Goal: Task Accomplishment & Management: Use online tool/utility

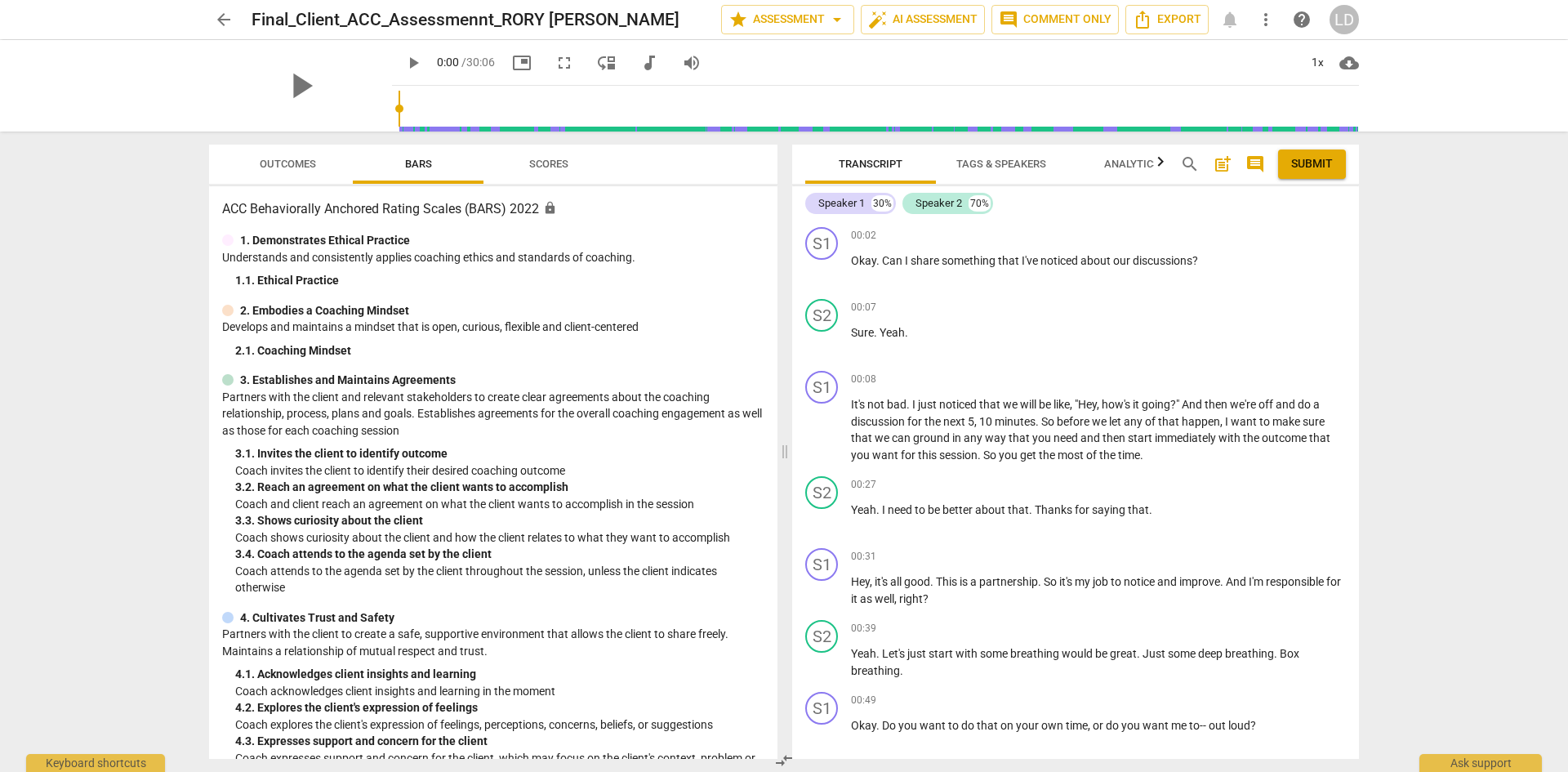
scroll to position [409, 0]
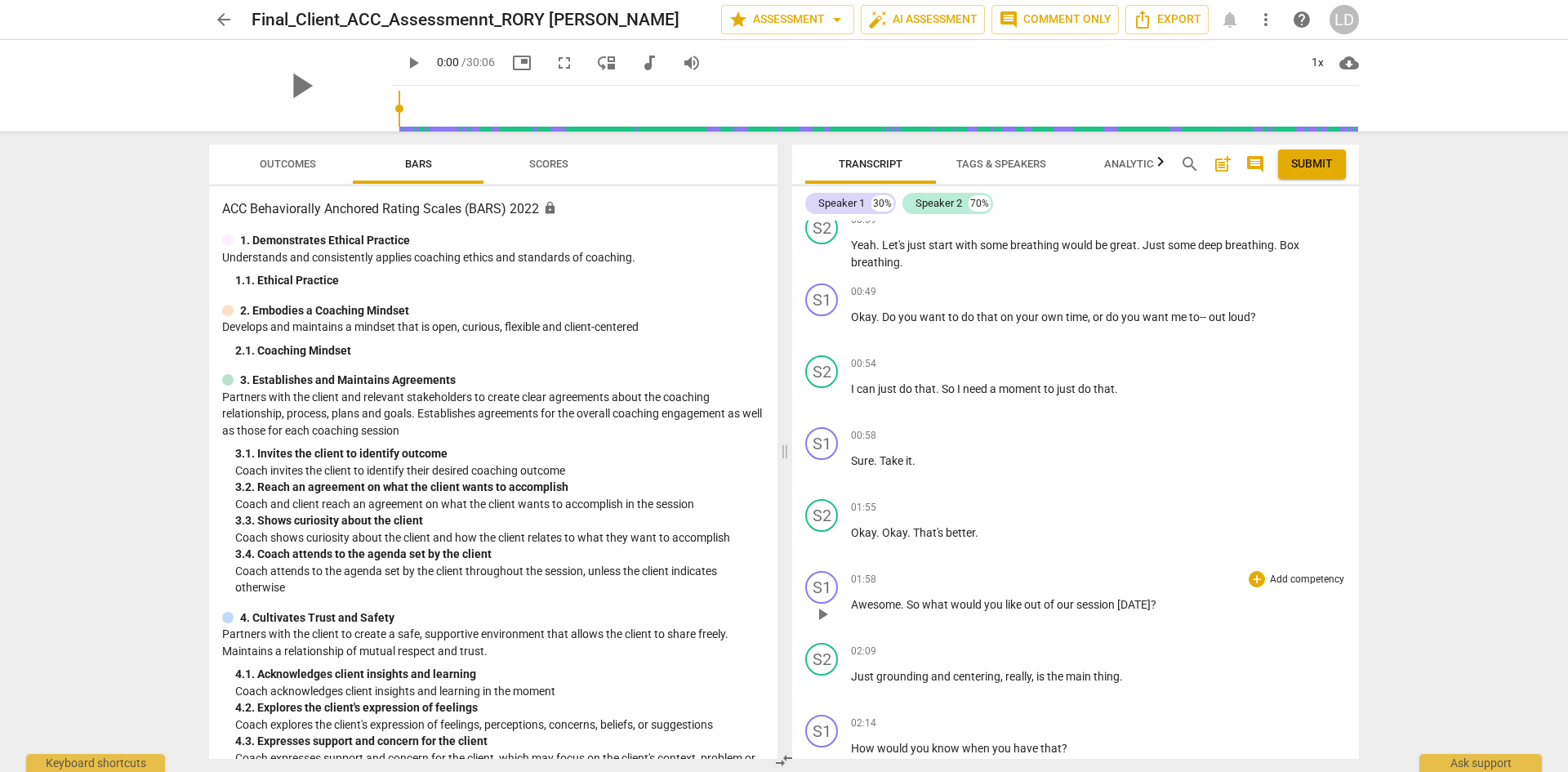
click at [1151, 606] on span "?" at bounding box center [1153, 605] width 6 height 13
drag, startPoint x: 1155, startPoint y: 606, endPoint x: 921, endPoint y: 607, distance: 234.0
click at [924, 607] on p "Awesome . So what would you like out of our session [DATE] ?" at bounding box center [1098, 605] width 495 height 17
click at [1252, 578] on div "+" at bounding box center [1257, 579] width 17 height 17
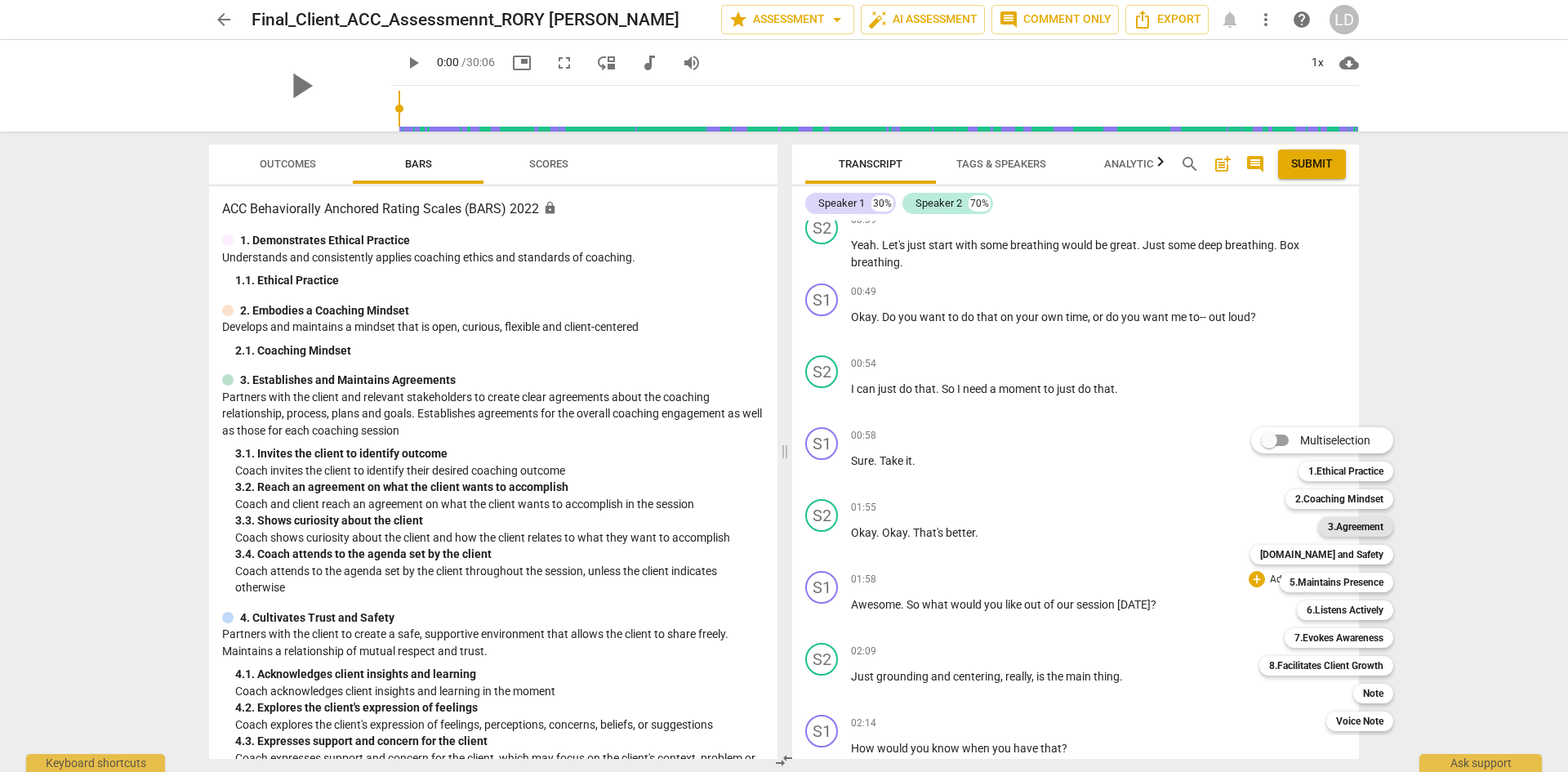
click at [1351, 527] on b "3.Agreement" at bounding box center [1355, 527] width 56 height 20
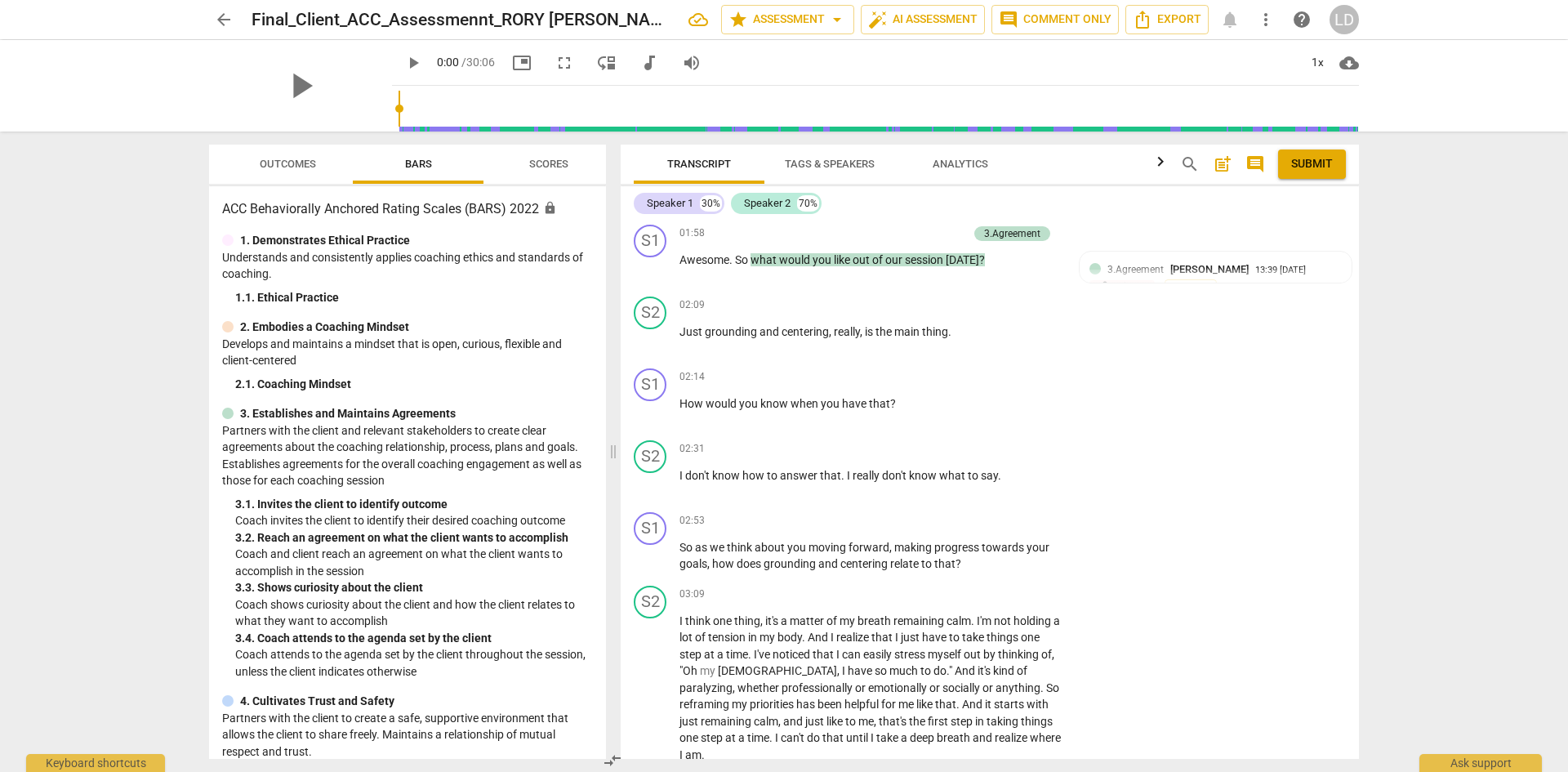
scroll to position [724, 0]
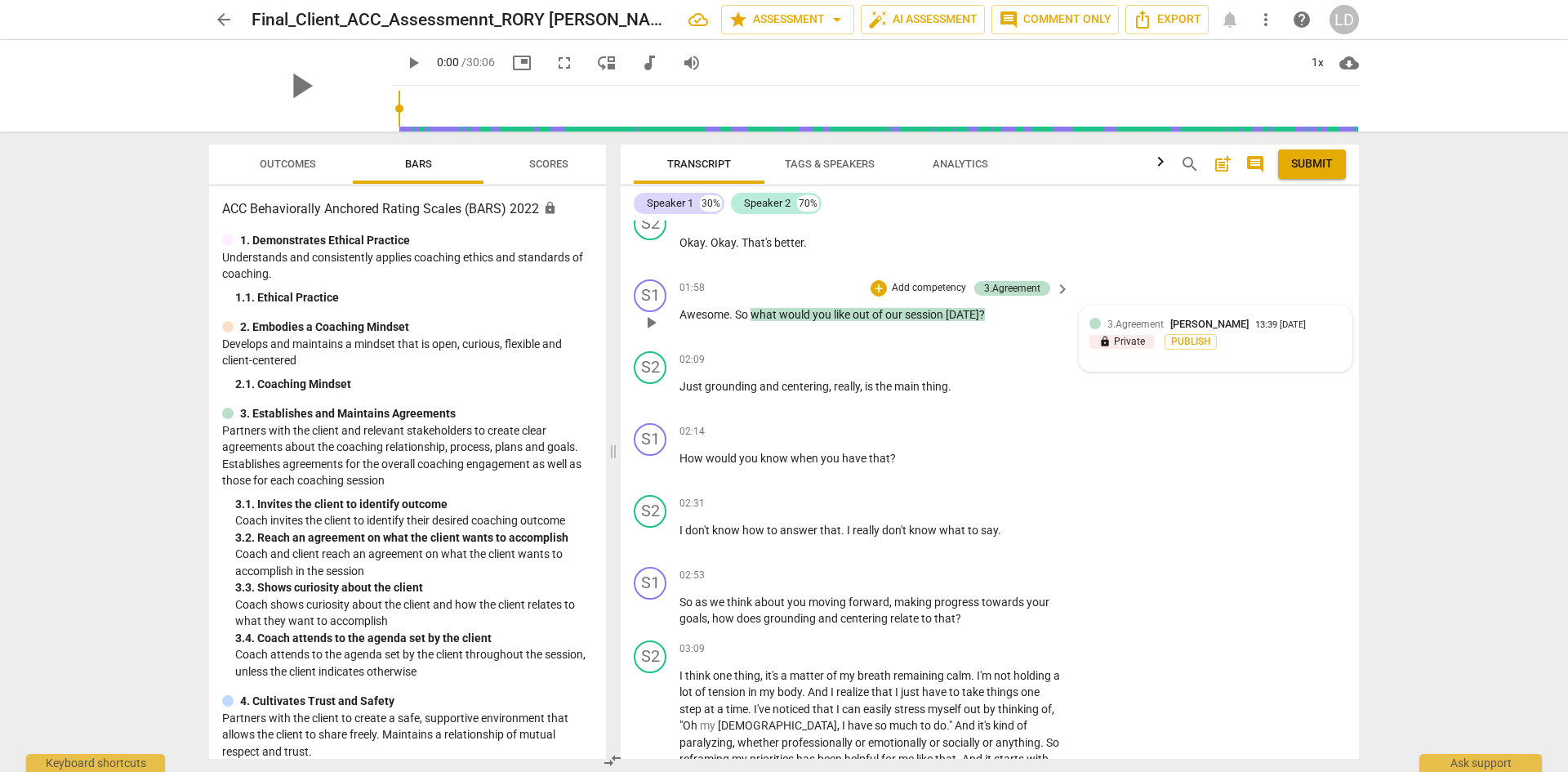
click at [1288, 329] on div "13:39 [DATE]" at bounding box center [1280, 325] width 51 height 11
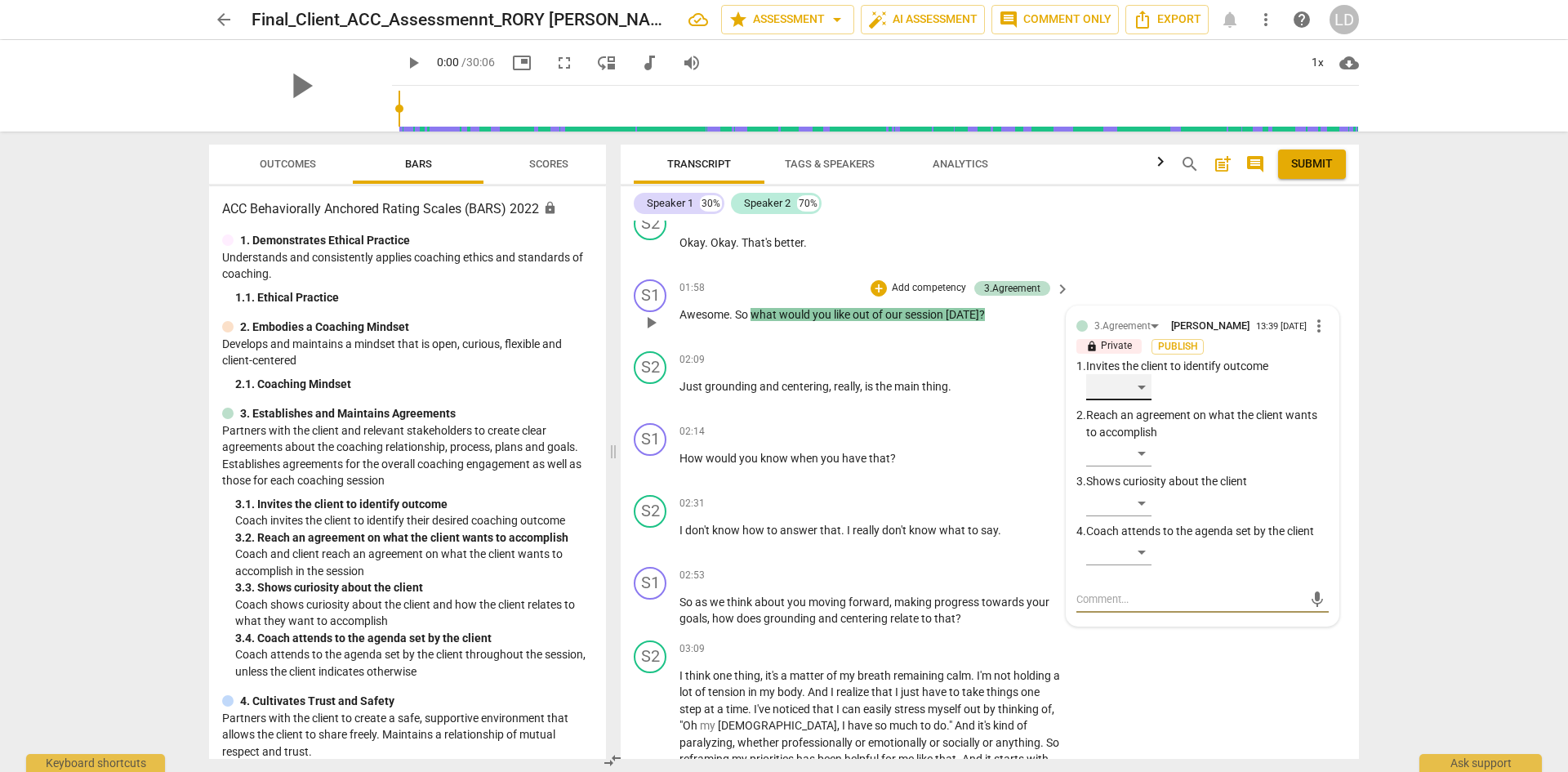
click at [1137, 391] on div "​" at bounding box center [1119, 386] width 66 height 26
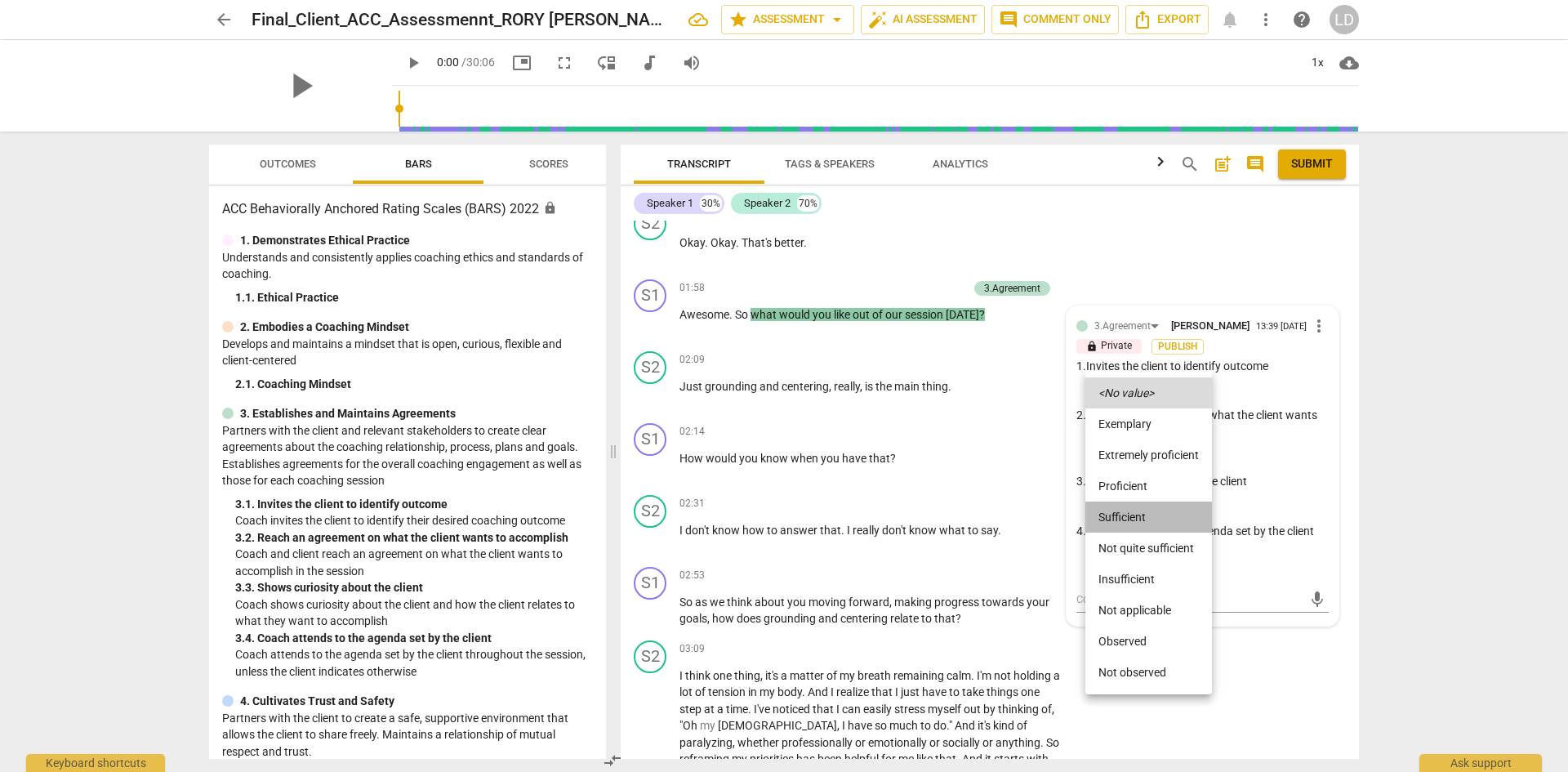
click at [1173, 517] on li "Sufficient" at bounding box center [1149, 517] width 126 height 31
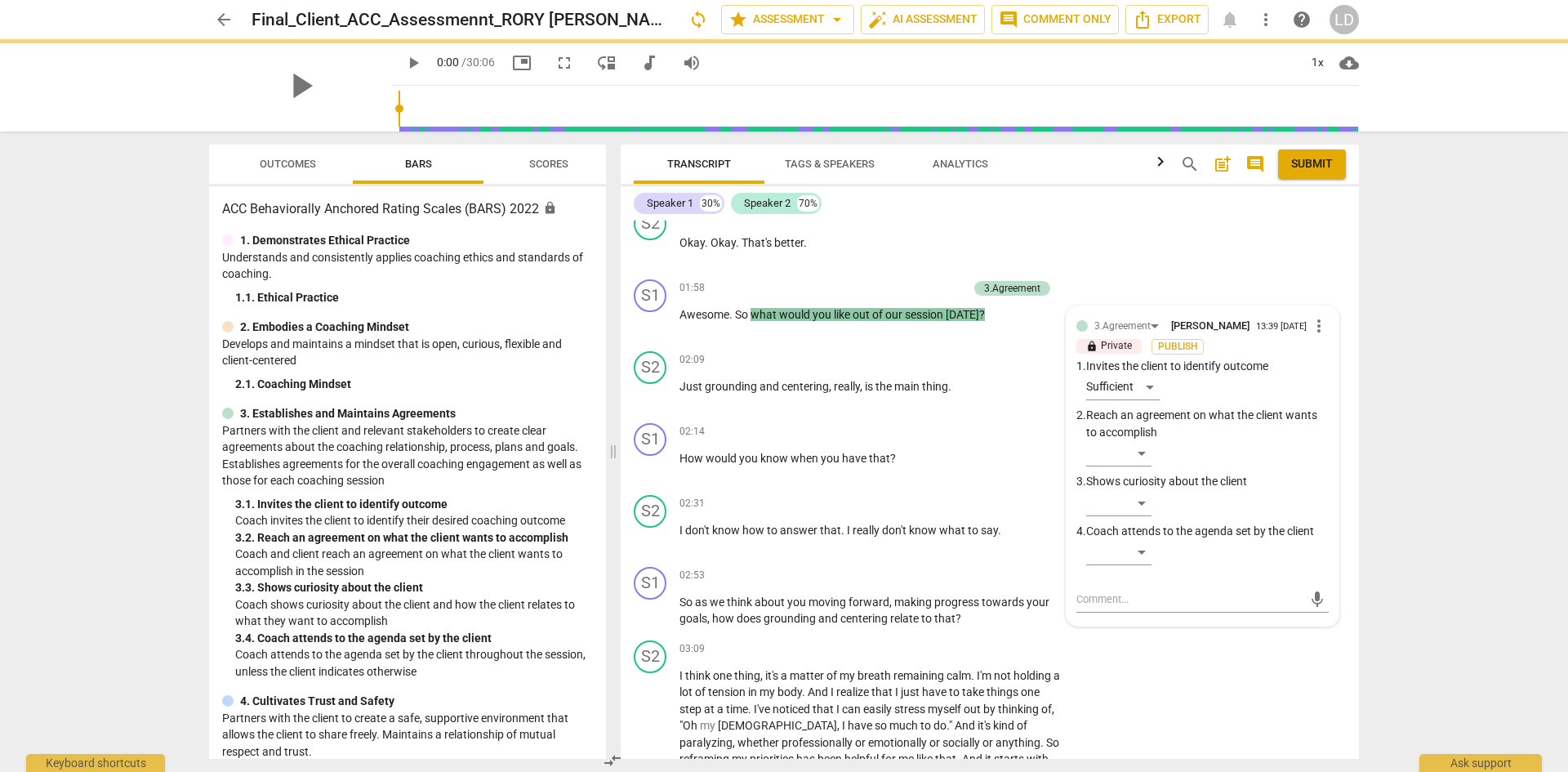
click at [1379, 453] on div "arrow_back Final_Client_ACC_Assessmennt_RORY [PERSON_NAME] sync star Assessment…" at bounding box center [784, 386] width 1568 height 772
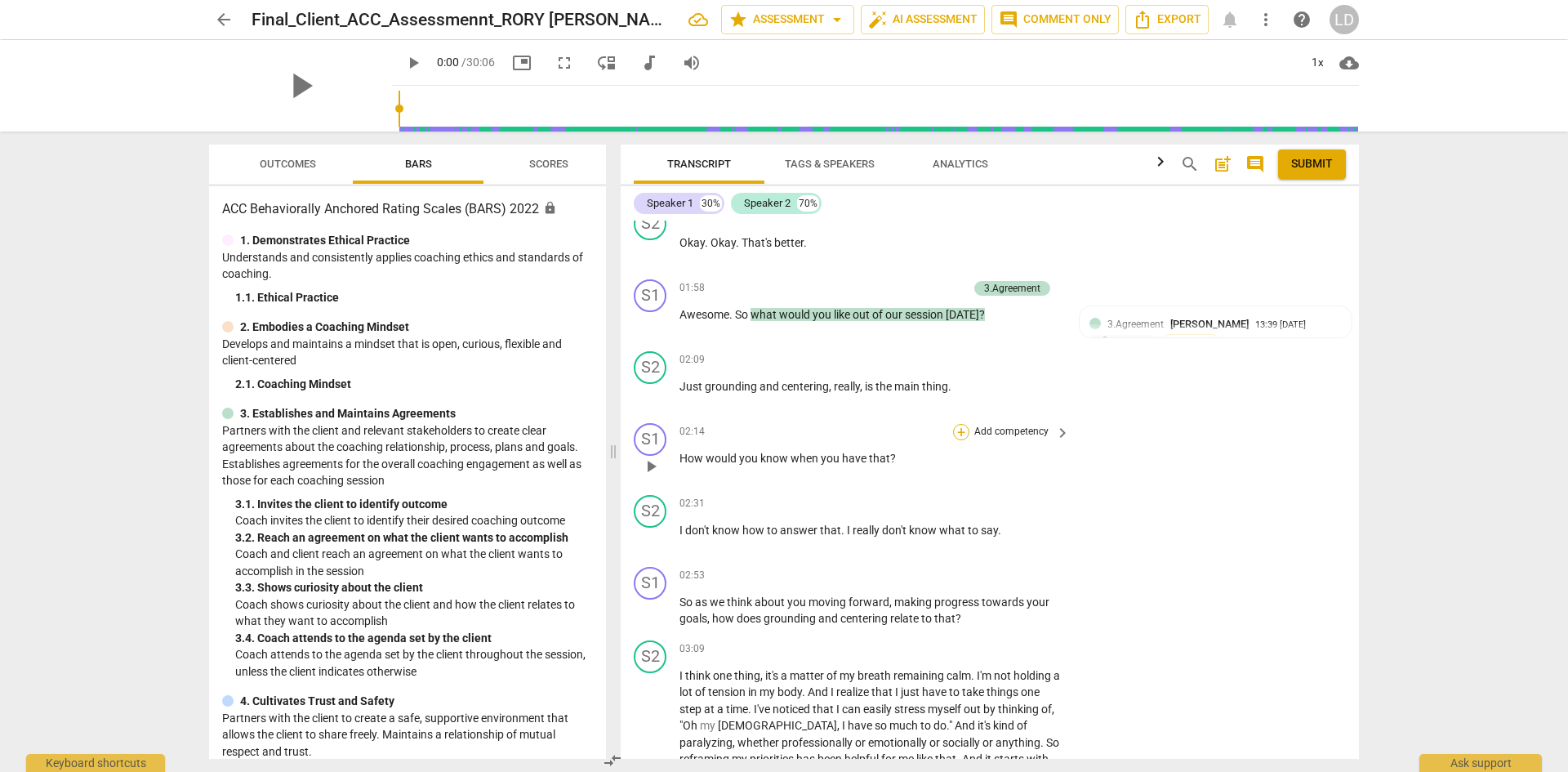
click at [961, 434] on div "+" at bounding box center [961, 432] width 17 height 17
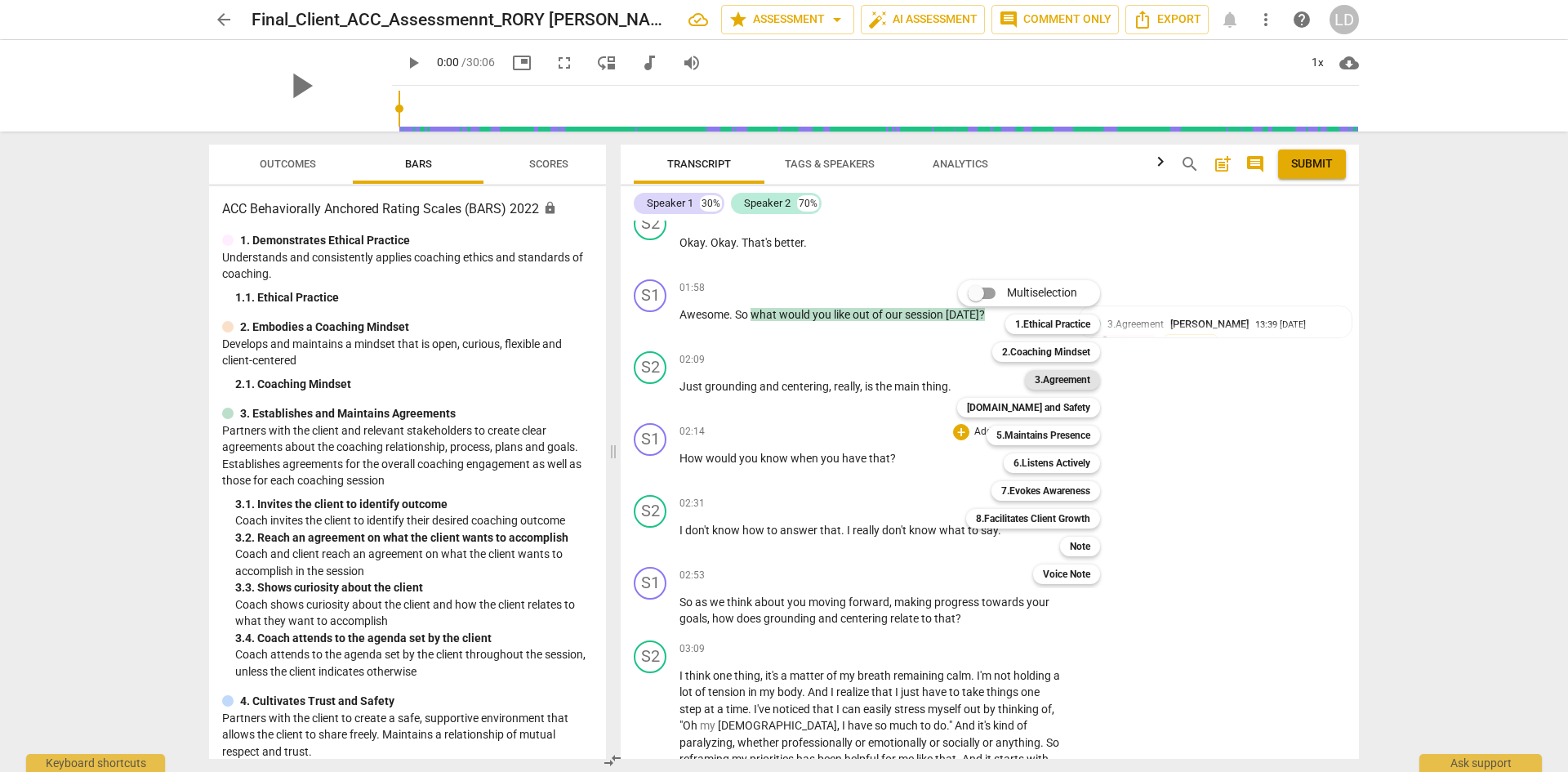
click at [1063, 384] on b "3.Agreement" at bounding box center [1062, 380] width 56 height 20
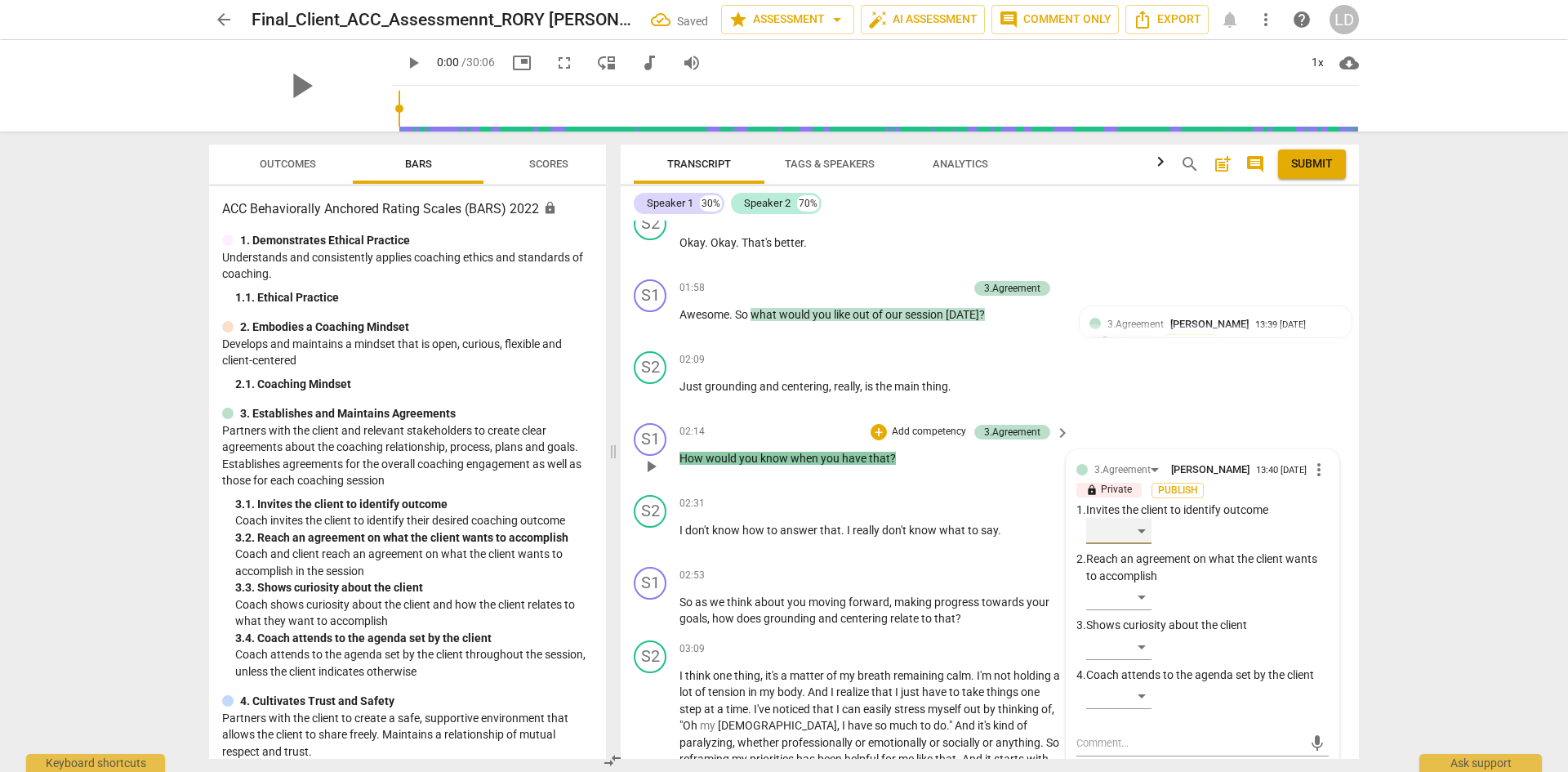
click at [1139, 544] on div "​" at bounding box center [1119, 530] width 66 height 26
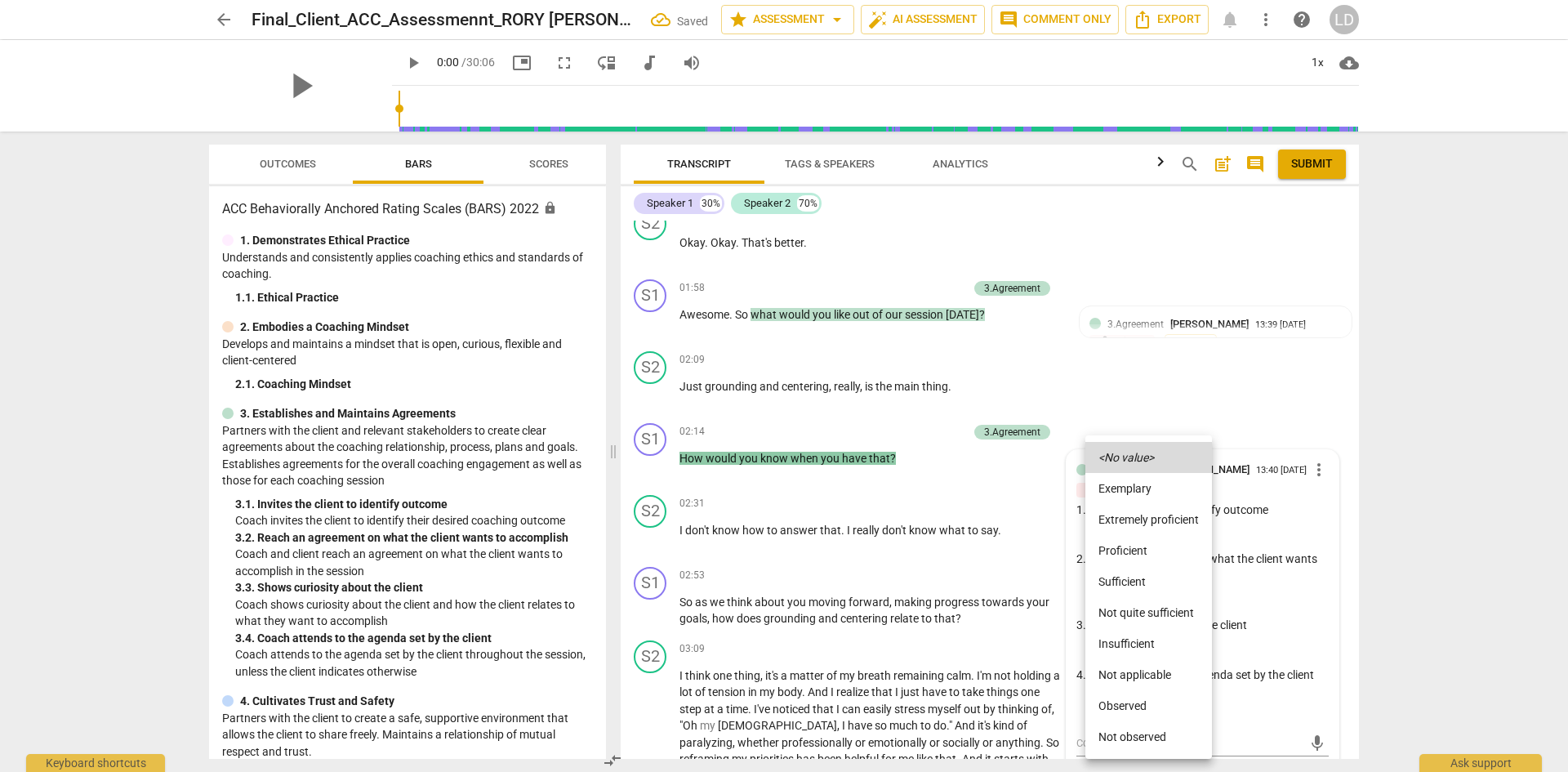
click at [1145, 579] on li "Sufficient" at bounding box center [1149, 581] width 126 height 31
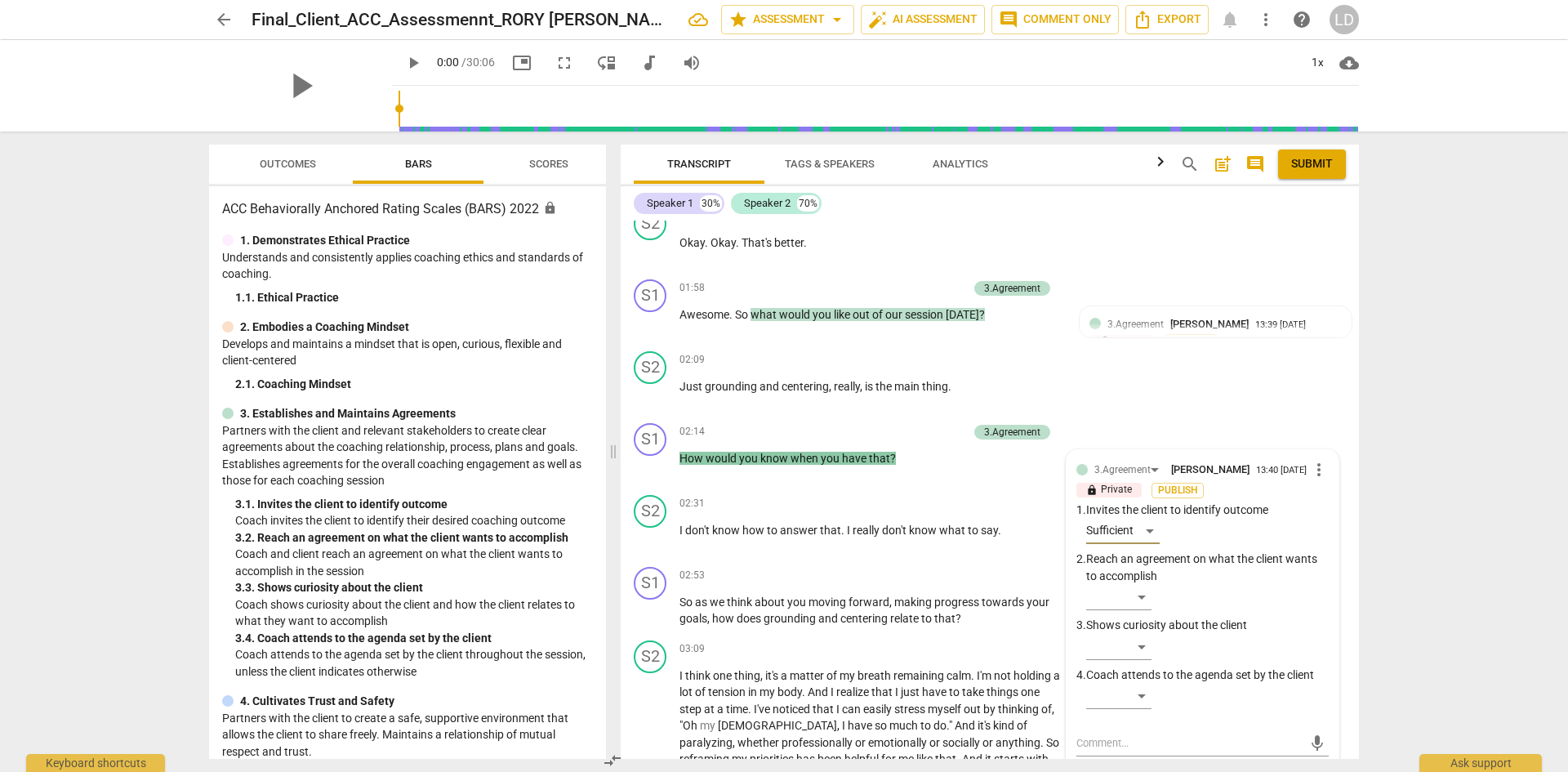
click at [1379, 573] on div "arrow_back Final_Client_ACC_Assessmennt_RORY [PERSON_NAME] star Assessment arro…" at bounding box center [784, 386] width 1568 height 772
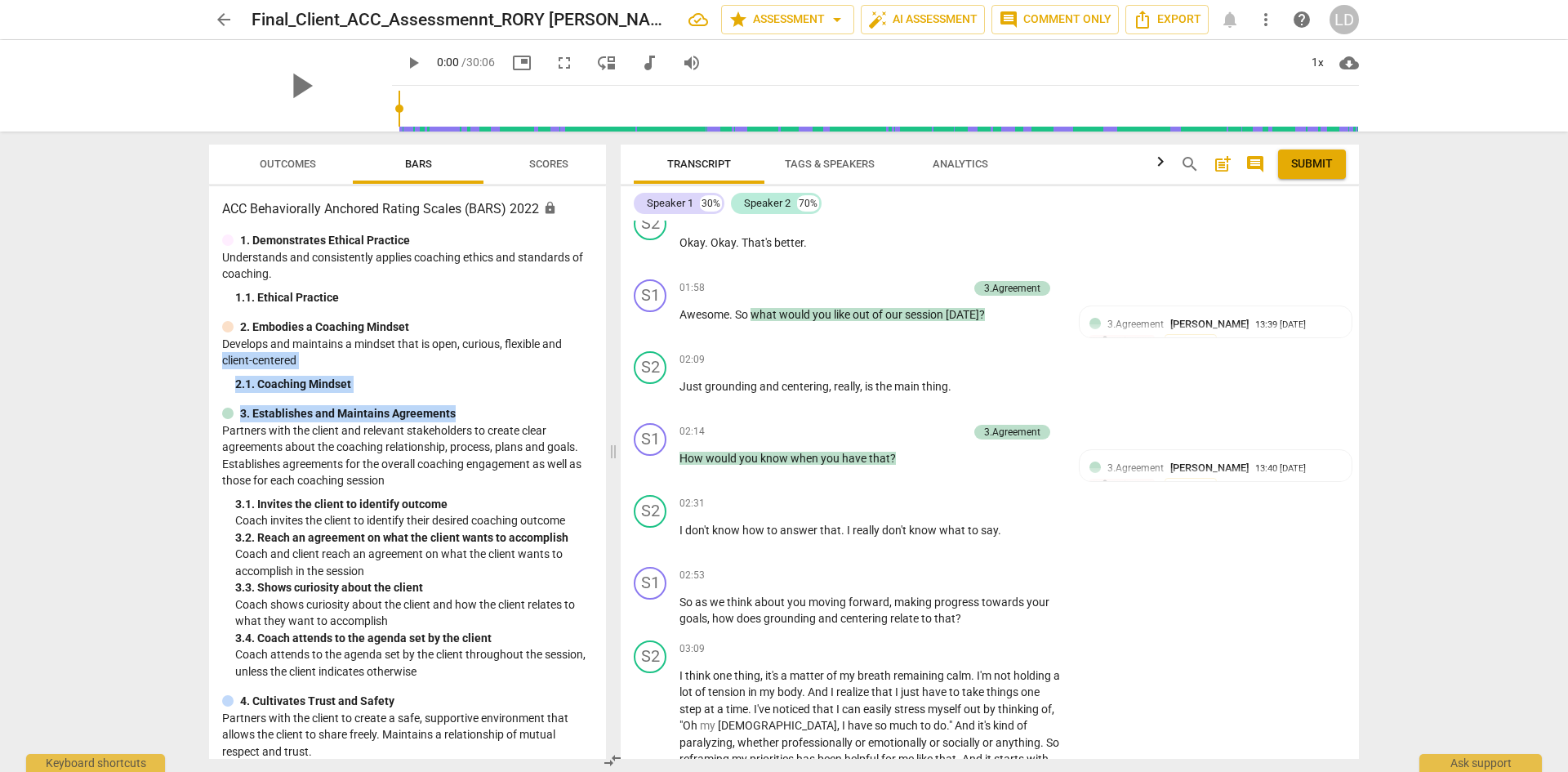
drag, startPoint x: 600, startPoint y: 358, endPoint x: 598, endPoint y: 399, distance: 41.0
click at [597, 399] on div "ACC Behaviorally Anchored Rating Scales (BARS) 2022 lock 1. Demonstrates Ethica…" at bounding box center [408, 472] width 397 height 573
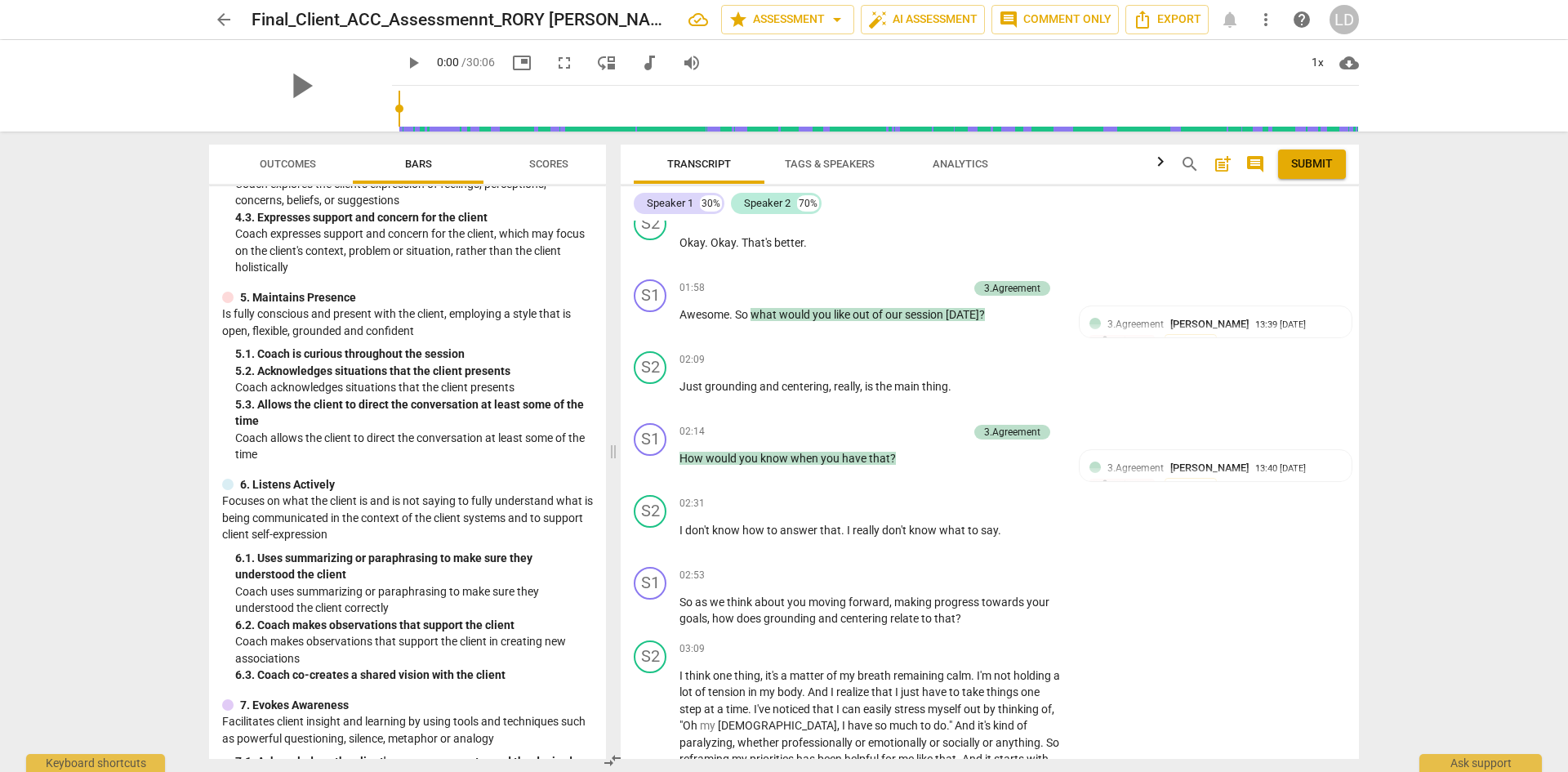
scroll to position [689, 0]
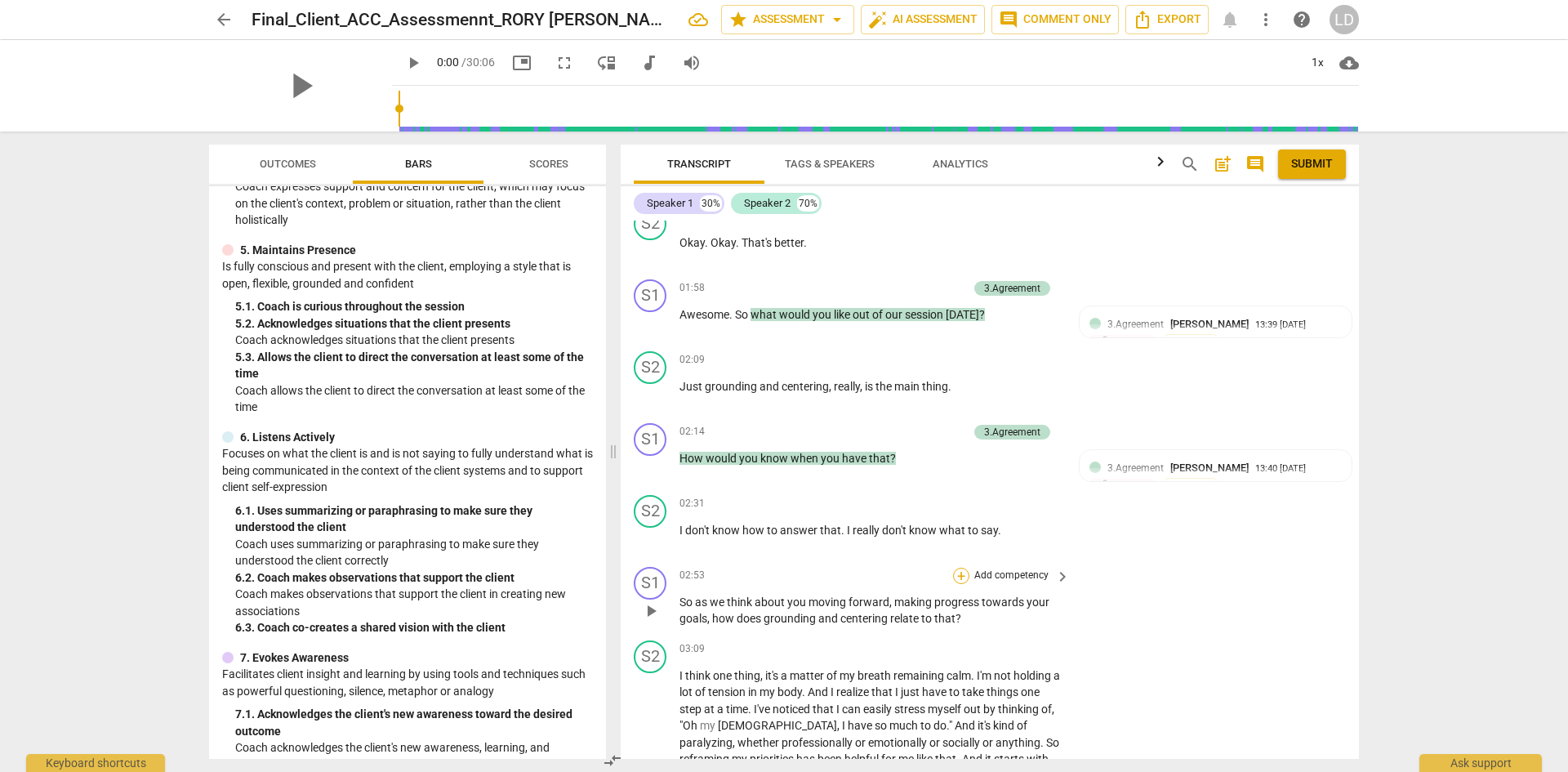
click at [958, 572] on div "+" at bounding box center [961, 576] width 17 height 17
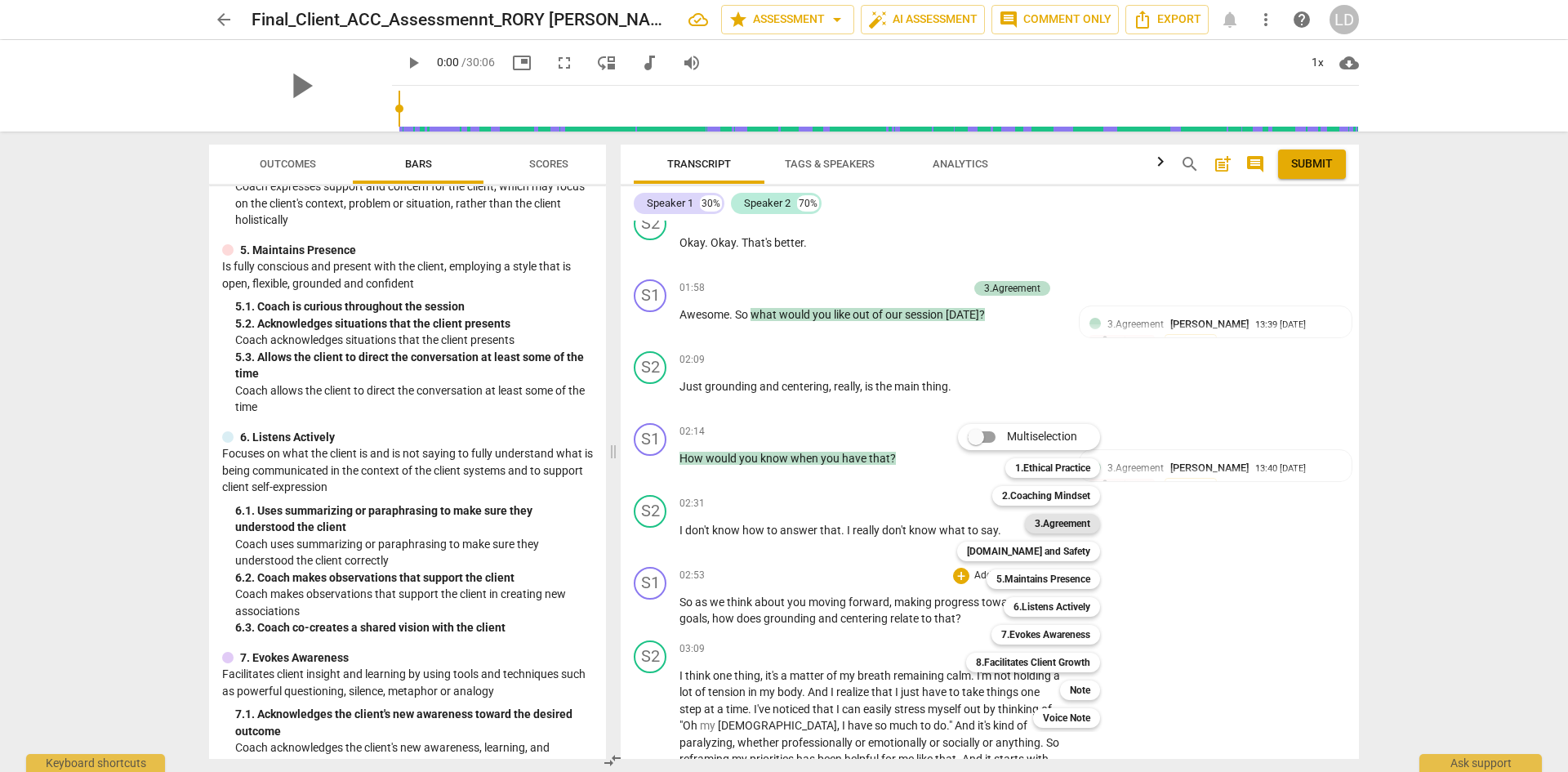
click at [1066, 519] on b "3.Agreement" at bounding box center [1062, 524] width 56 height 20
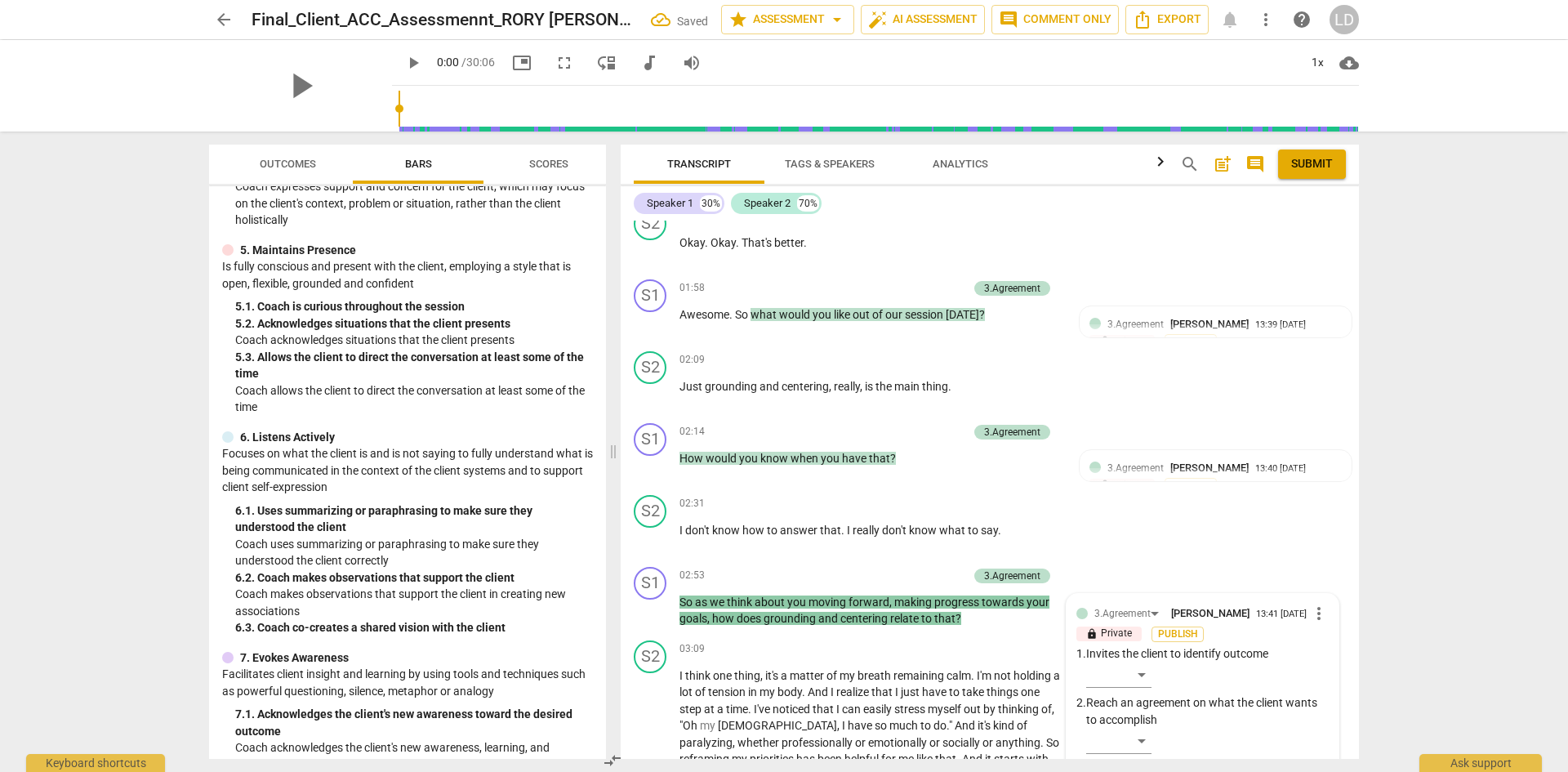
scroll to position [1128, 0]
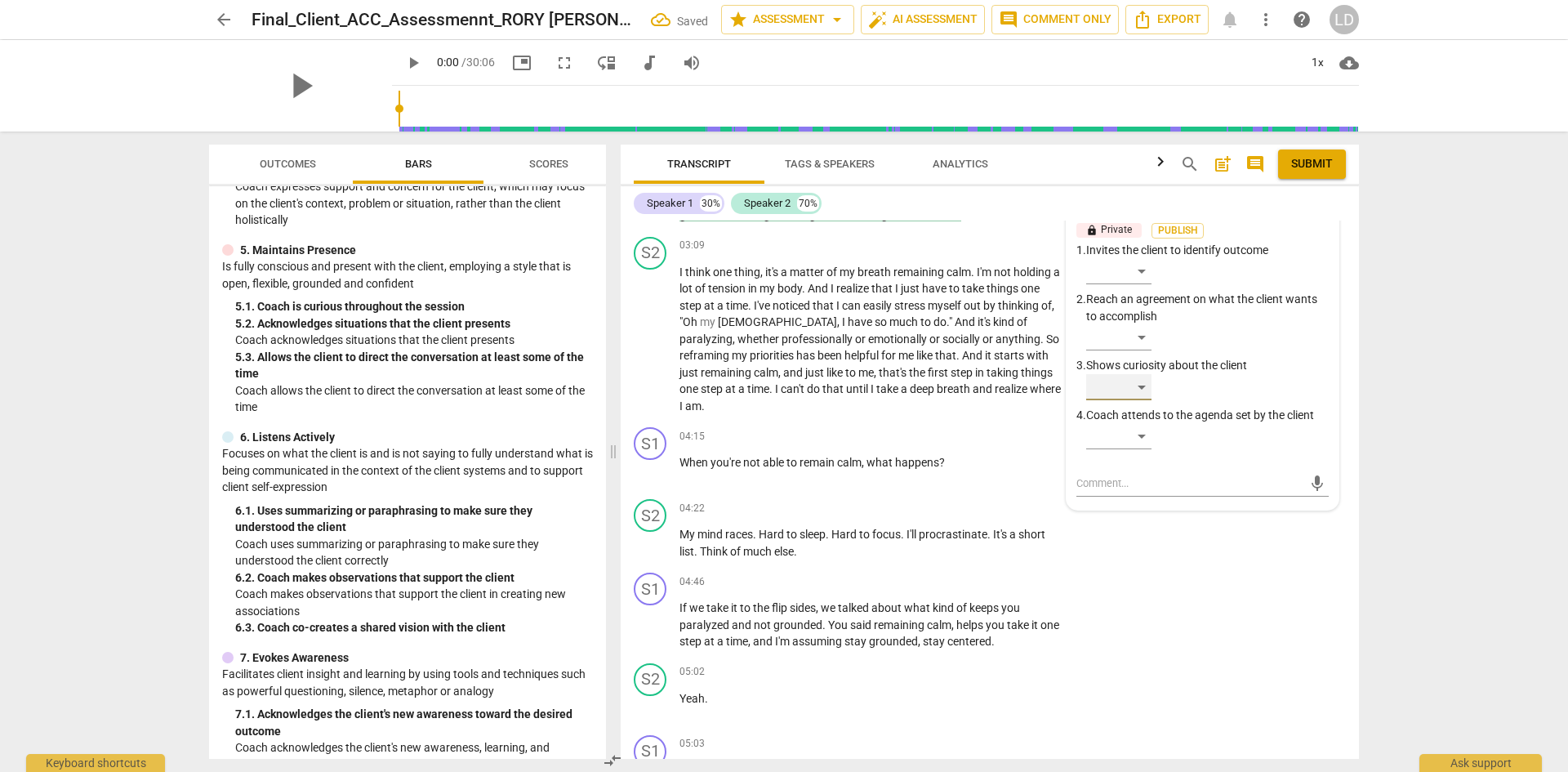
click at [1142, 394] on div "​" at bounding box center [1119, 386] width 66 height 26
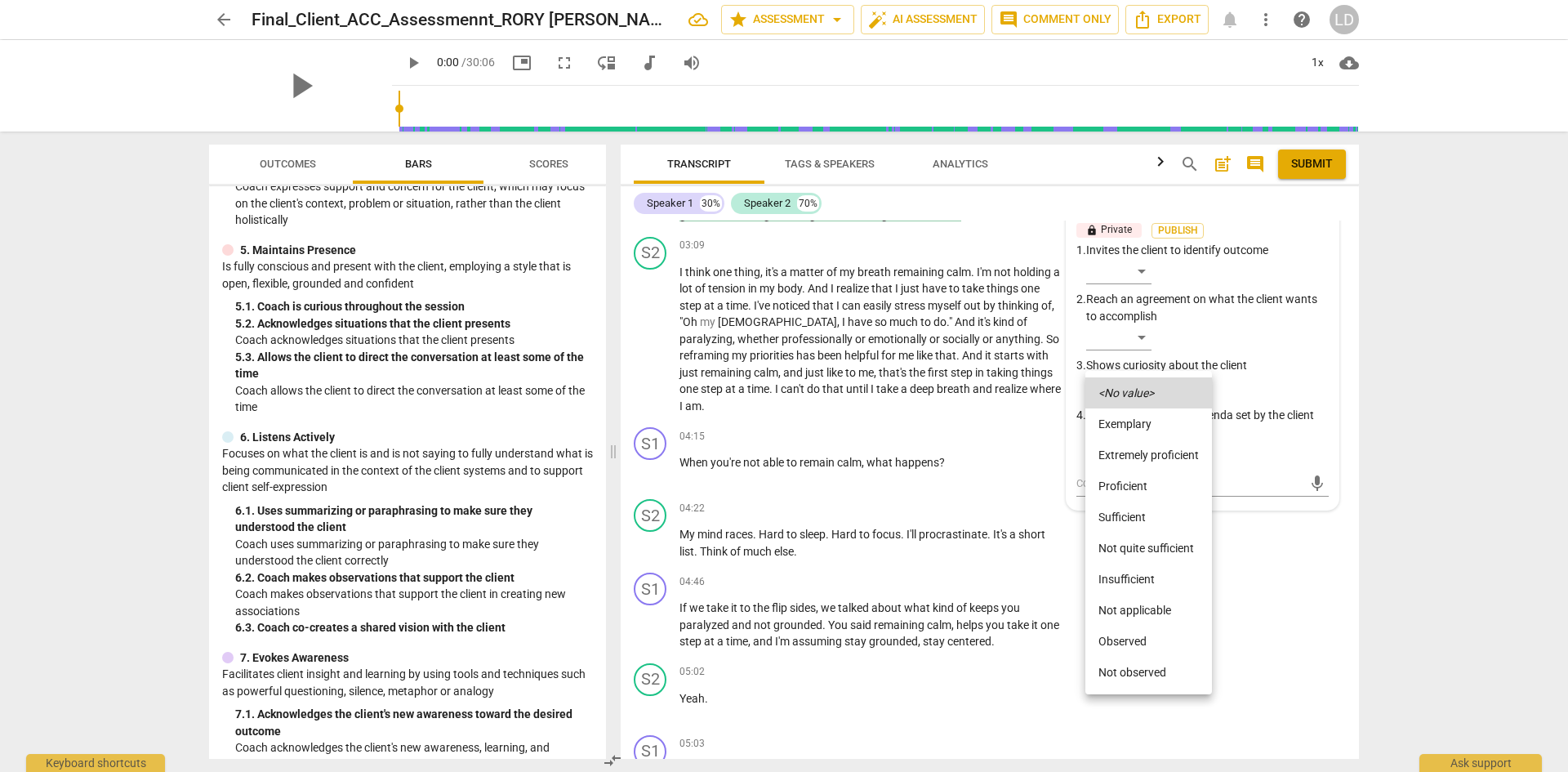
click at [1151, 516] on li "Sufficient" at bounding box center [1149, 517] width 126 height 31
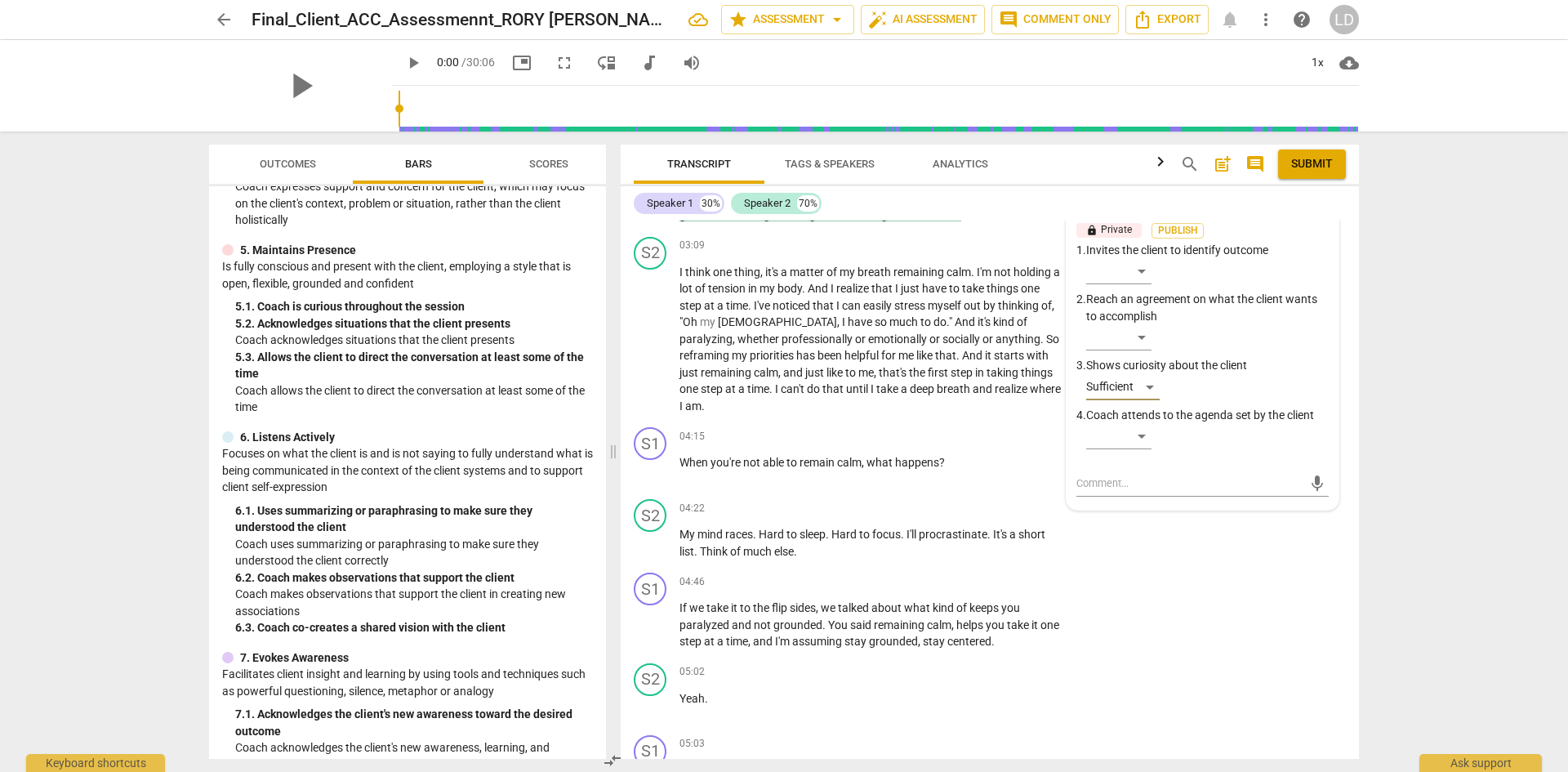
click at [1386, 476] on div "arrow_back Final_Client_ACC_Assessmennt_RORY [PERSON_NAME] star Assessment arro…" at bounding box center [784, 386] width 1568 height 772
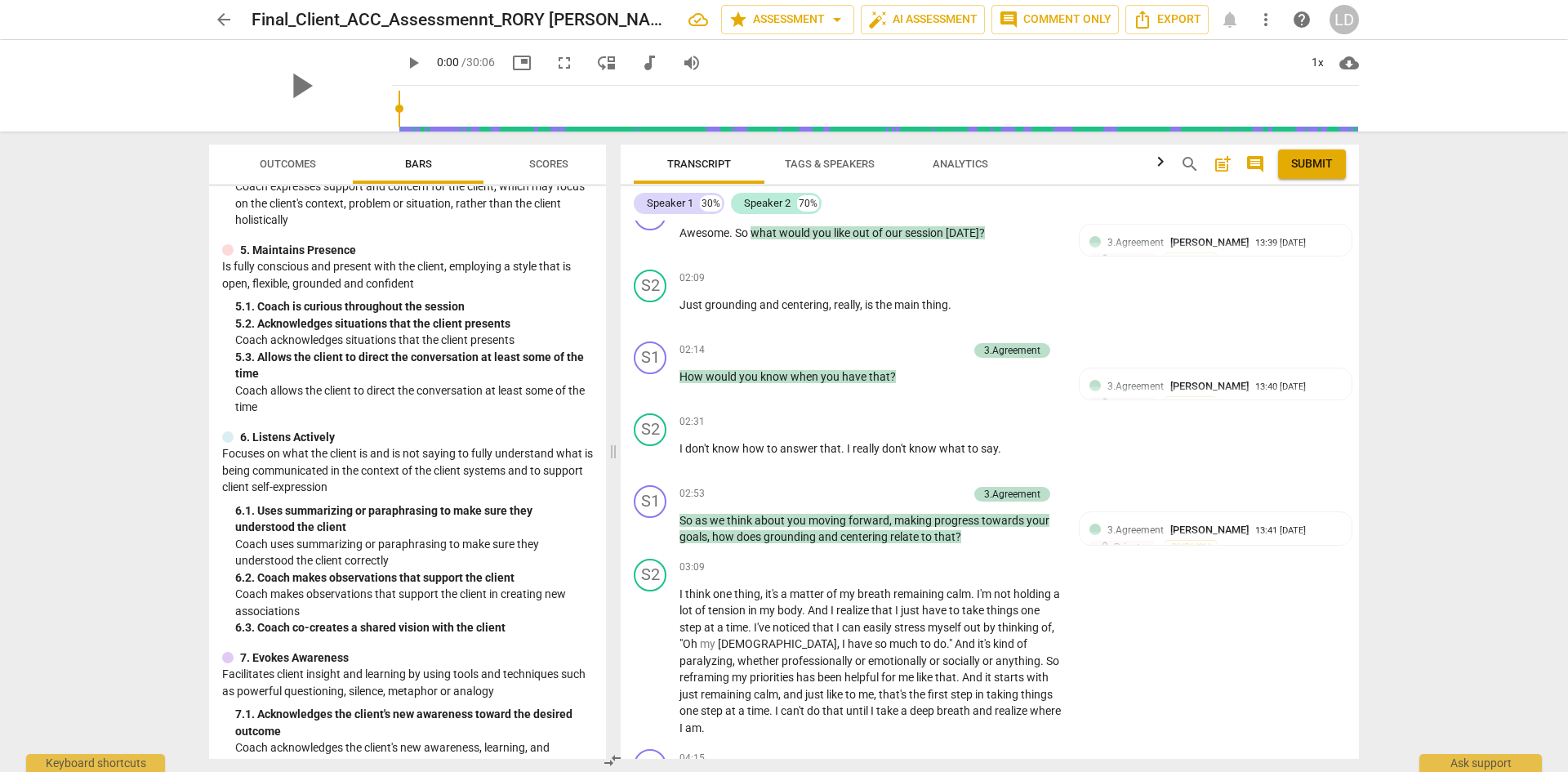
scroll to position [1214, 0]
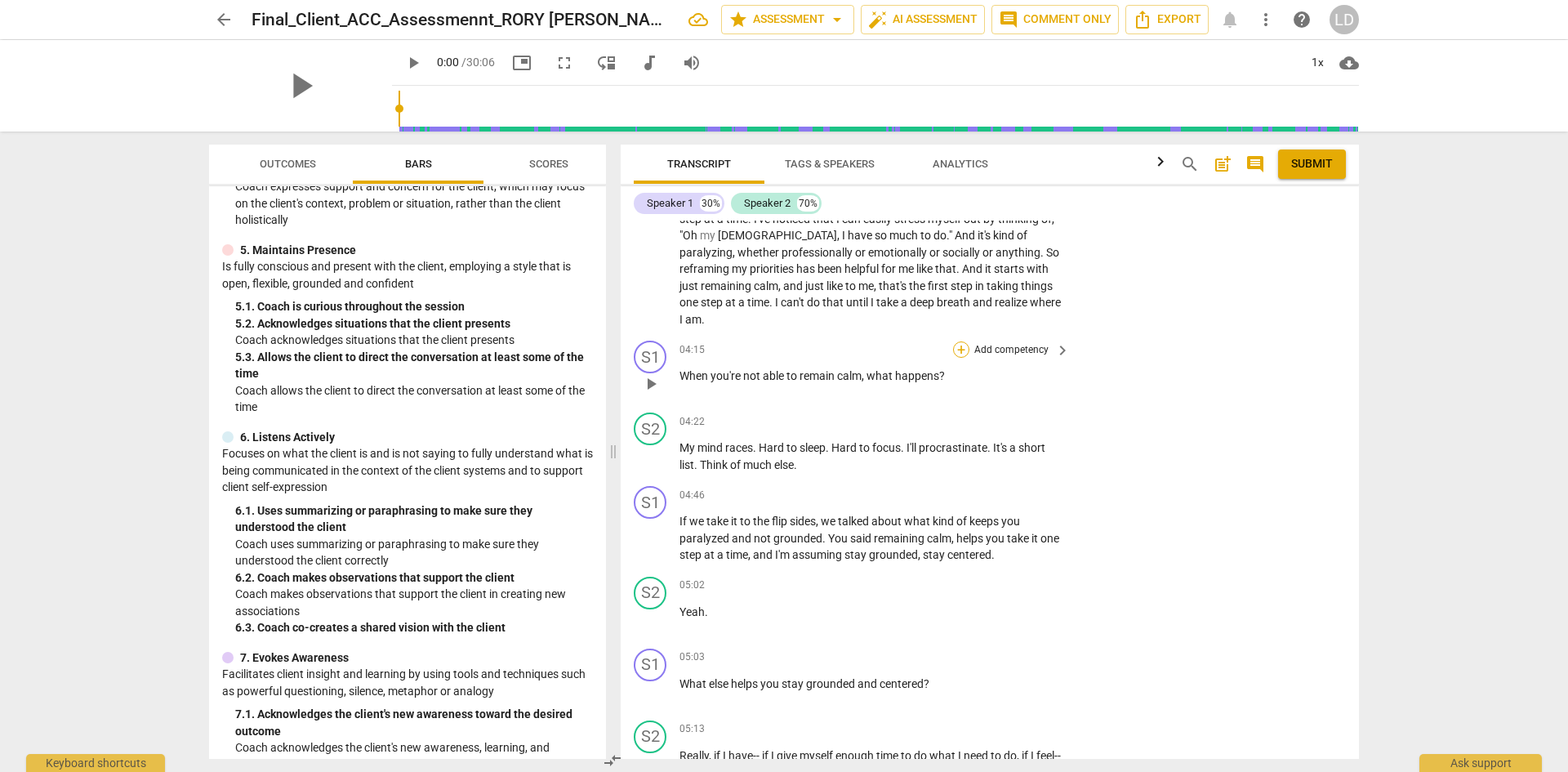
click at [956, 342] on div "+" at bounding box center [961, 350] width 17 height 17
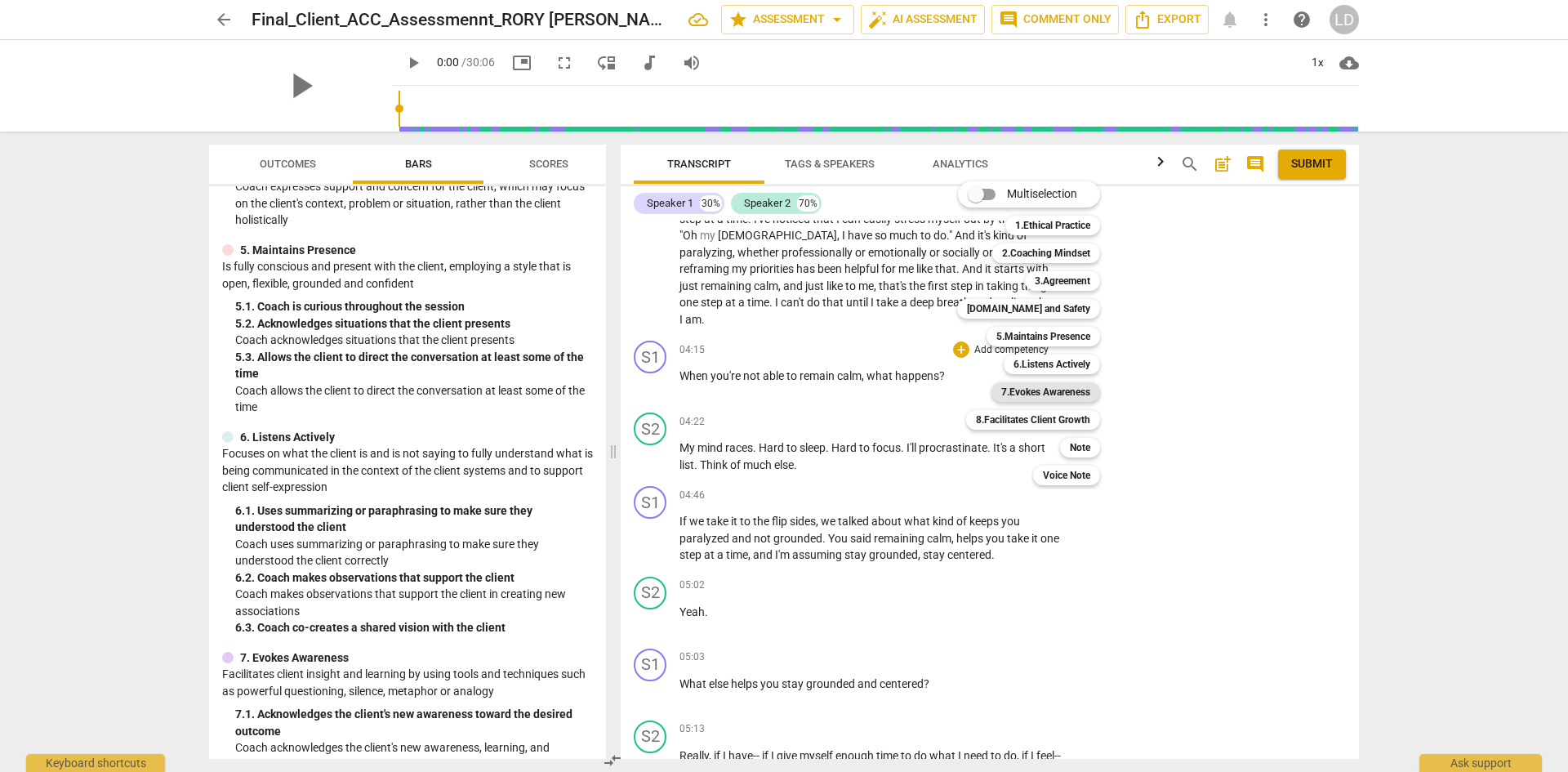
click at [1056, 391] on b "7.Evokes Awareness" at bounding box center [1045, 392] width 89 height 20
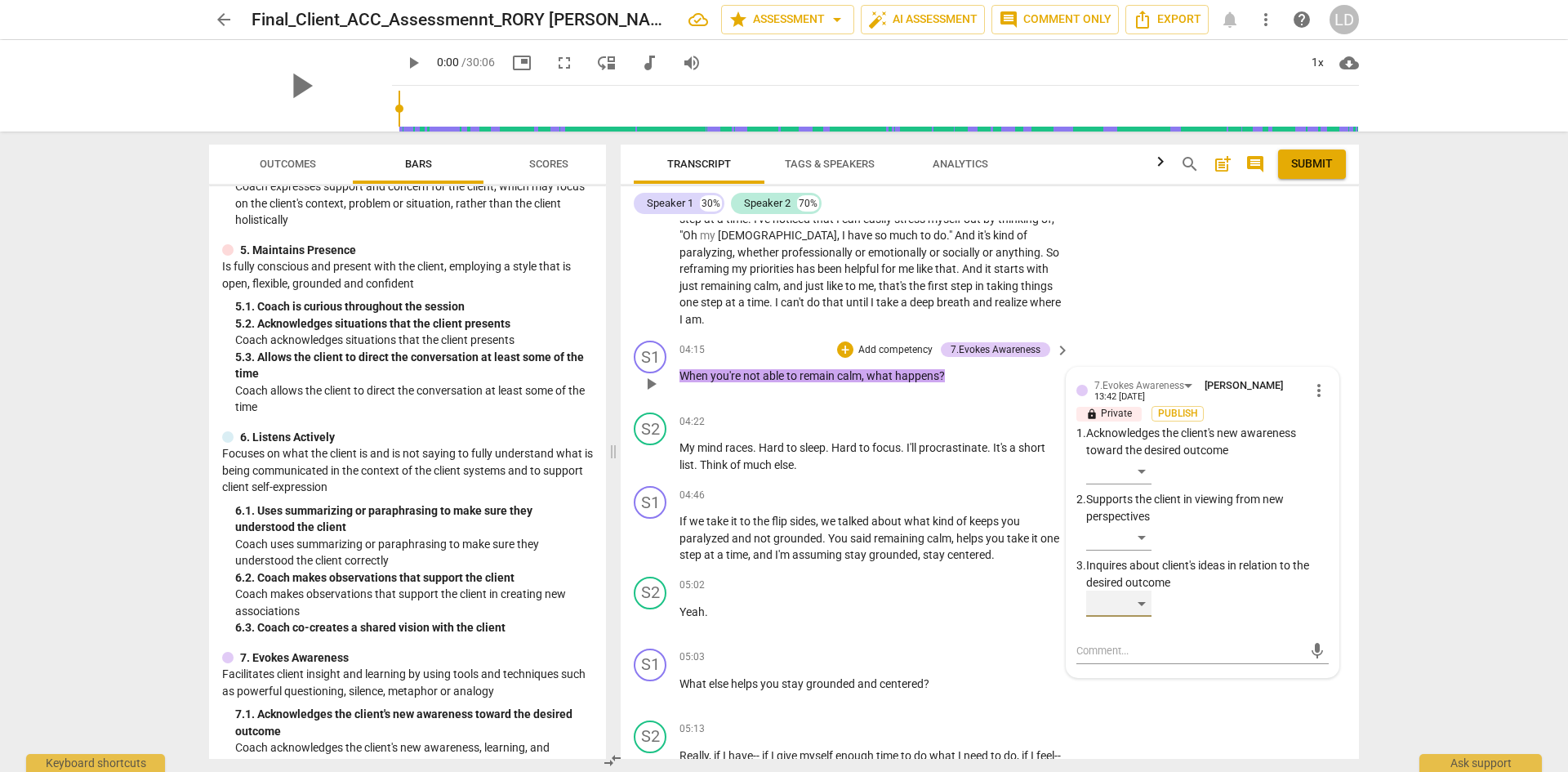
click at [1141, 591] on div "​" at bounding box center [1119, 603] width 66 height 26
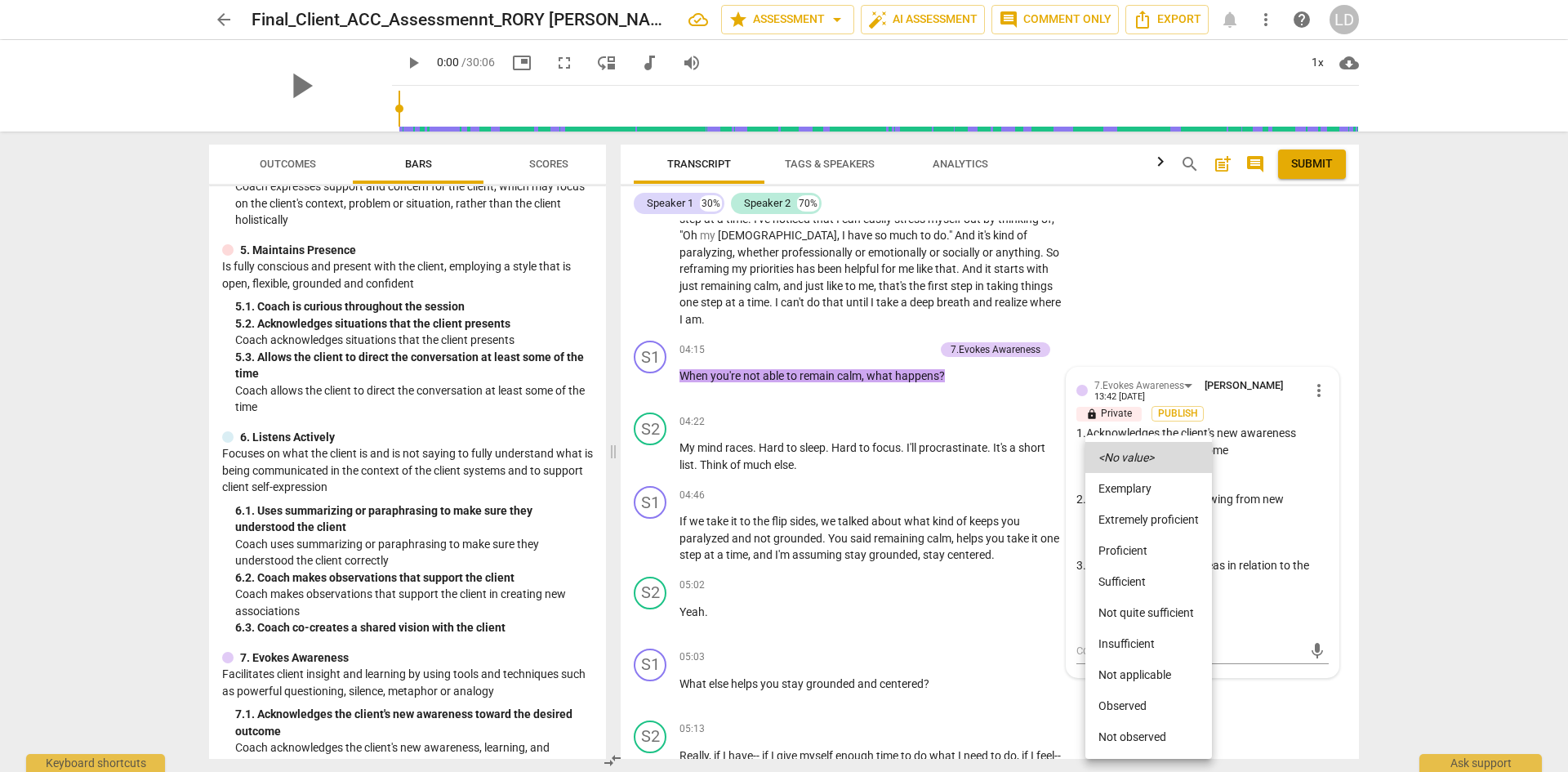
click at [1146, 588] on li "Sufficient" at bounding box center [1149, 581] width 126 height 31
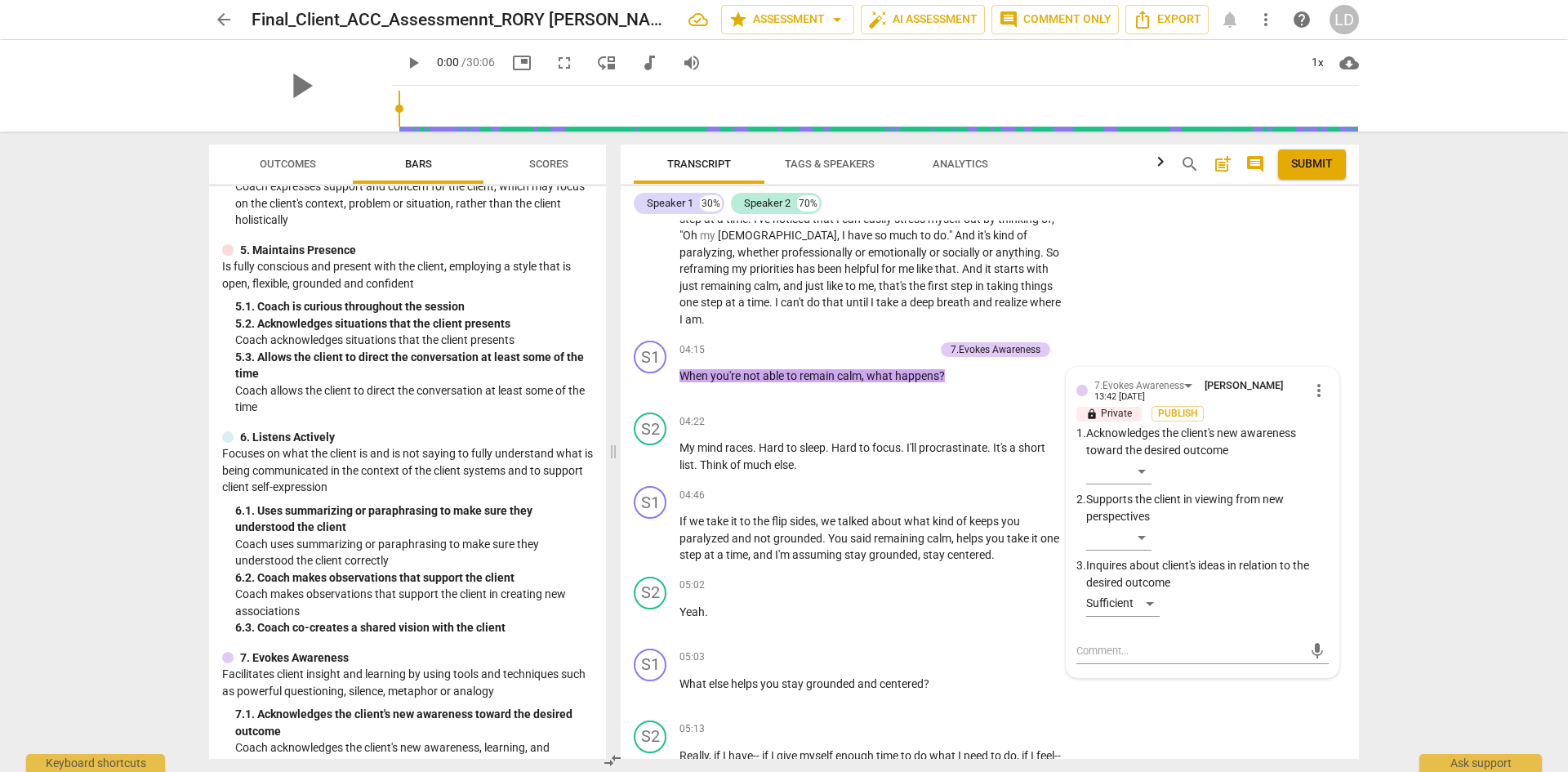
click at [1399, 537] on div "arrow_back Final_Client_ACC_Assessmennt_RORY [PERSON_NAME] star Assessment arro…" at bounding box center [784, 386] width 1568 height 772
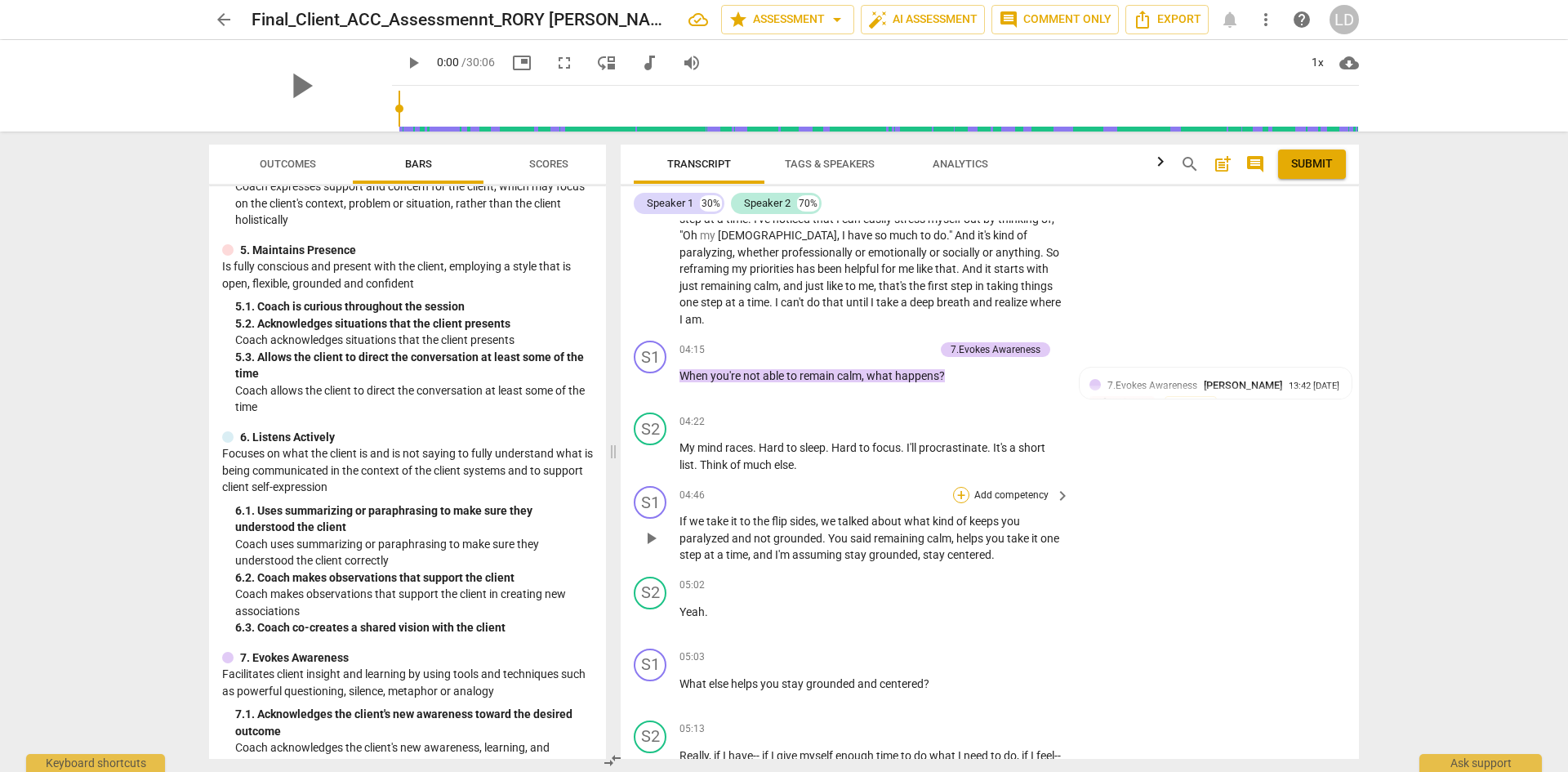
click at [954, 487] on div "+" at bounding box center [961, 495] width 17 height 17
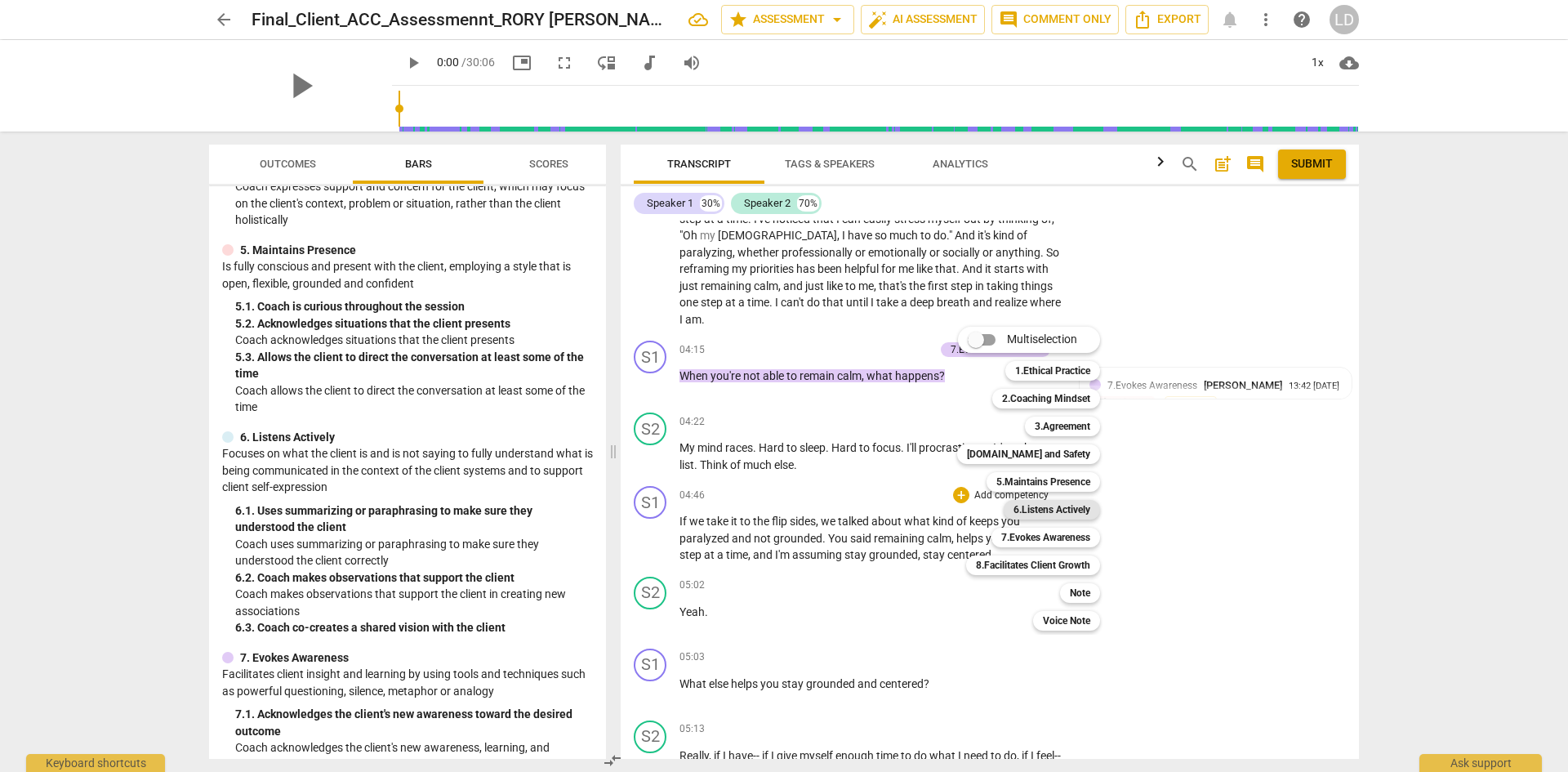
click at [1056, 513] on b "6.Listens Actively" at bounding box center [1051, 510] width 76 height 20
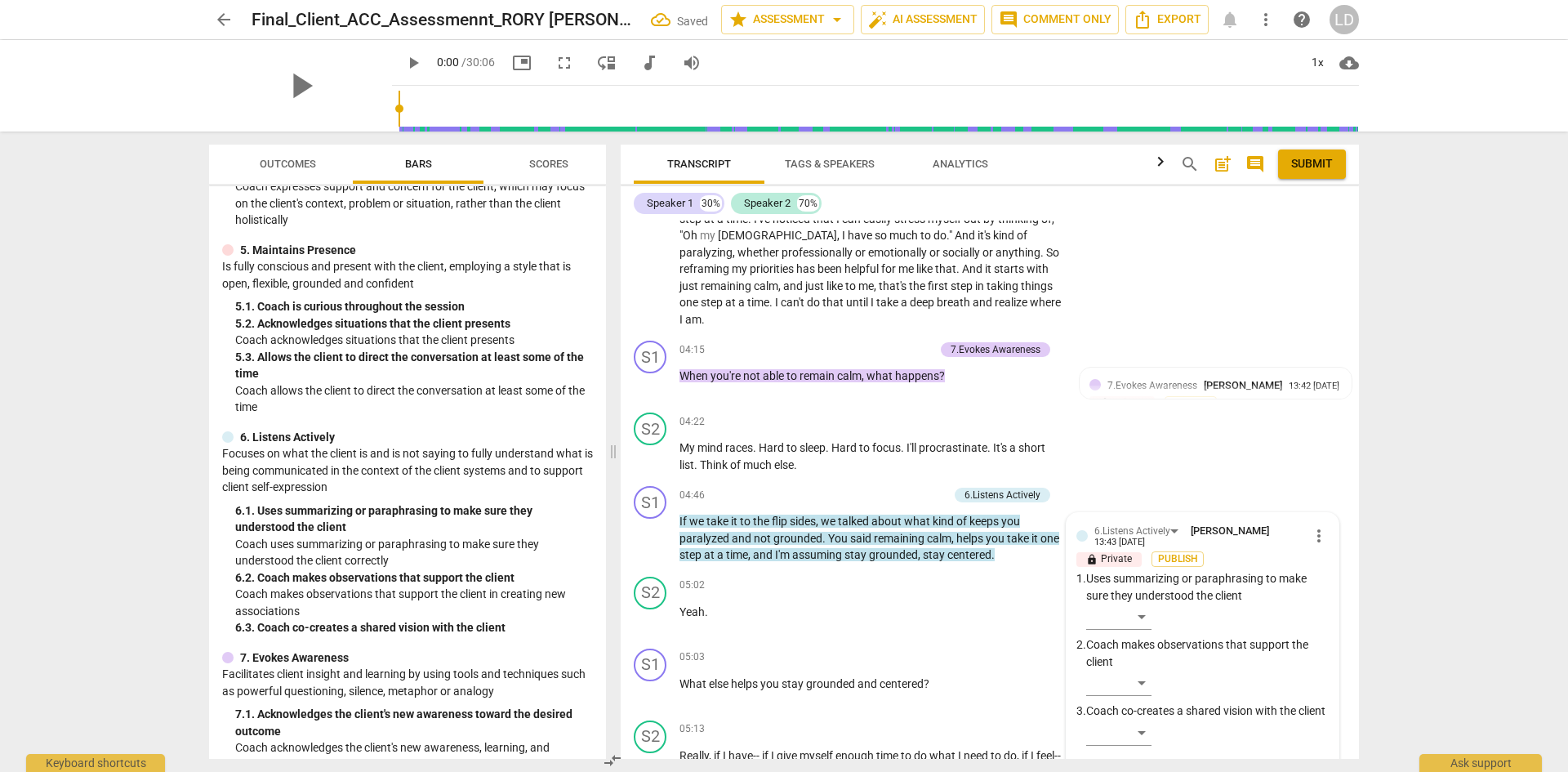
scroll to position [1504, 0]
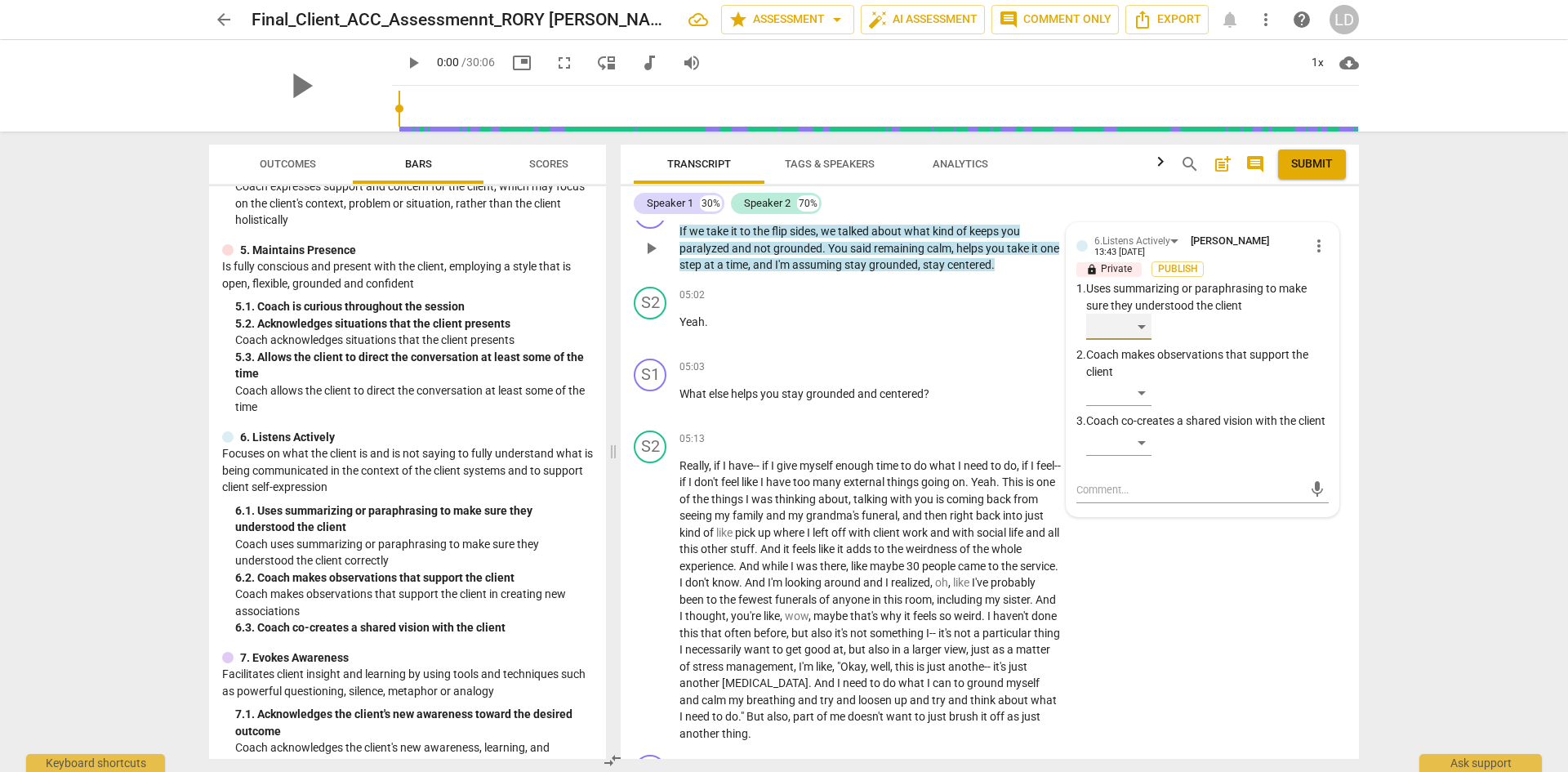
click at [1139, 314] on div "​" at bounding box center [1119, 327] width 66 height 26
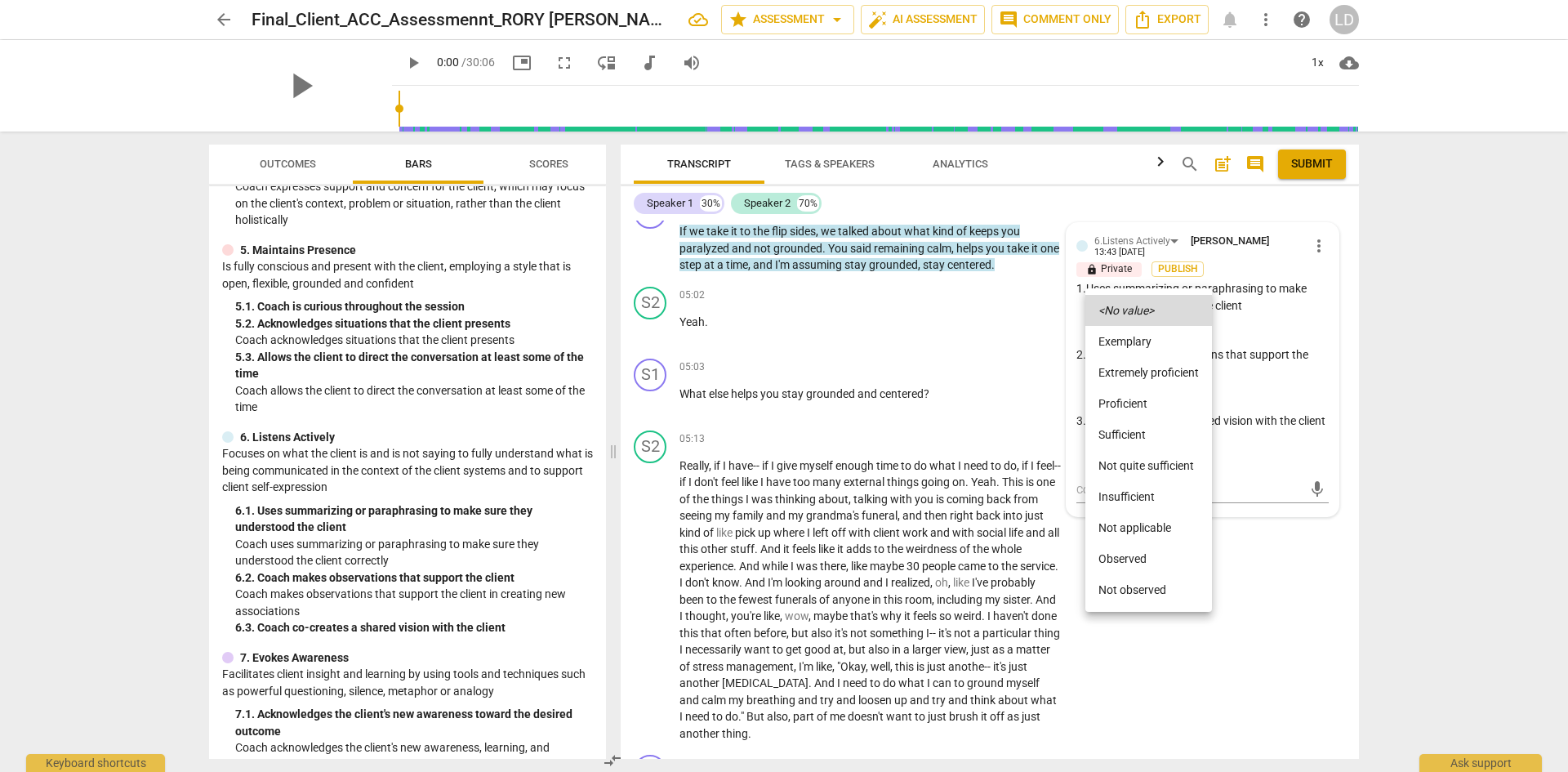
click at [1135, 437] on li "Sufficient" at bounding box center [1149, 434] width 126 height 31
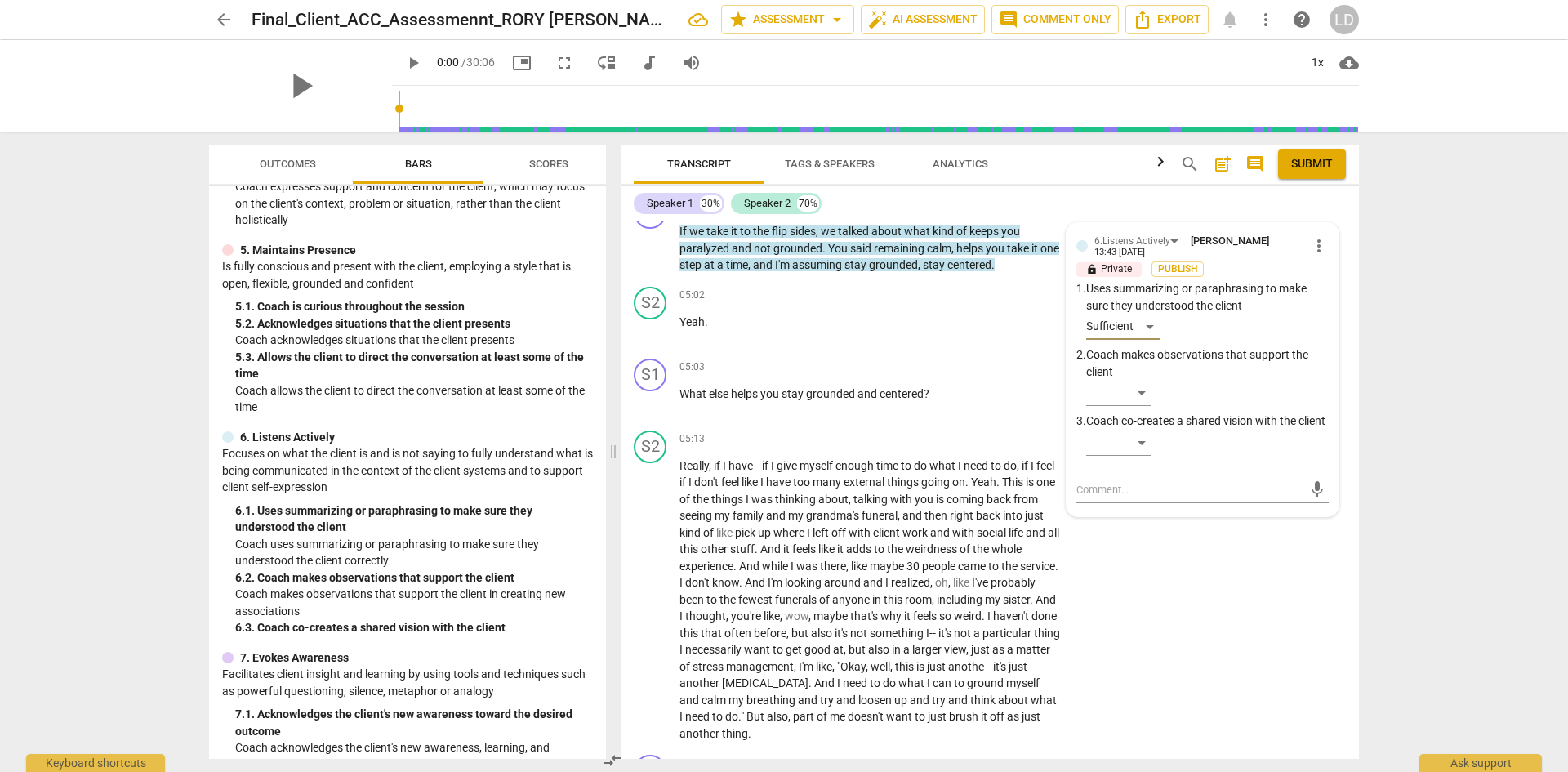
click at [1371, 440] on div "Transcript Tags & Speakers Analytics search post_add comment Submit Speaker 1 3…" at bounding box center [992, 451] width 757 height 641
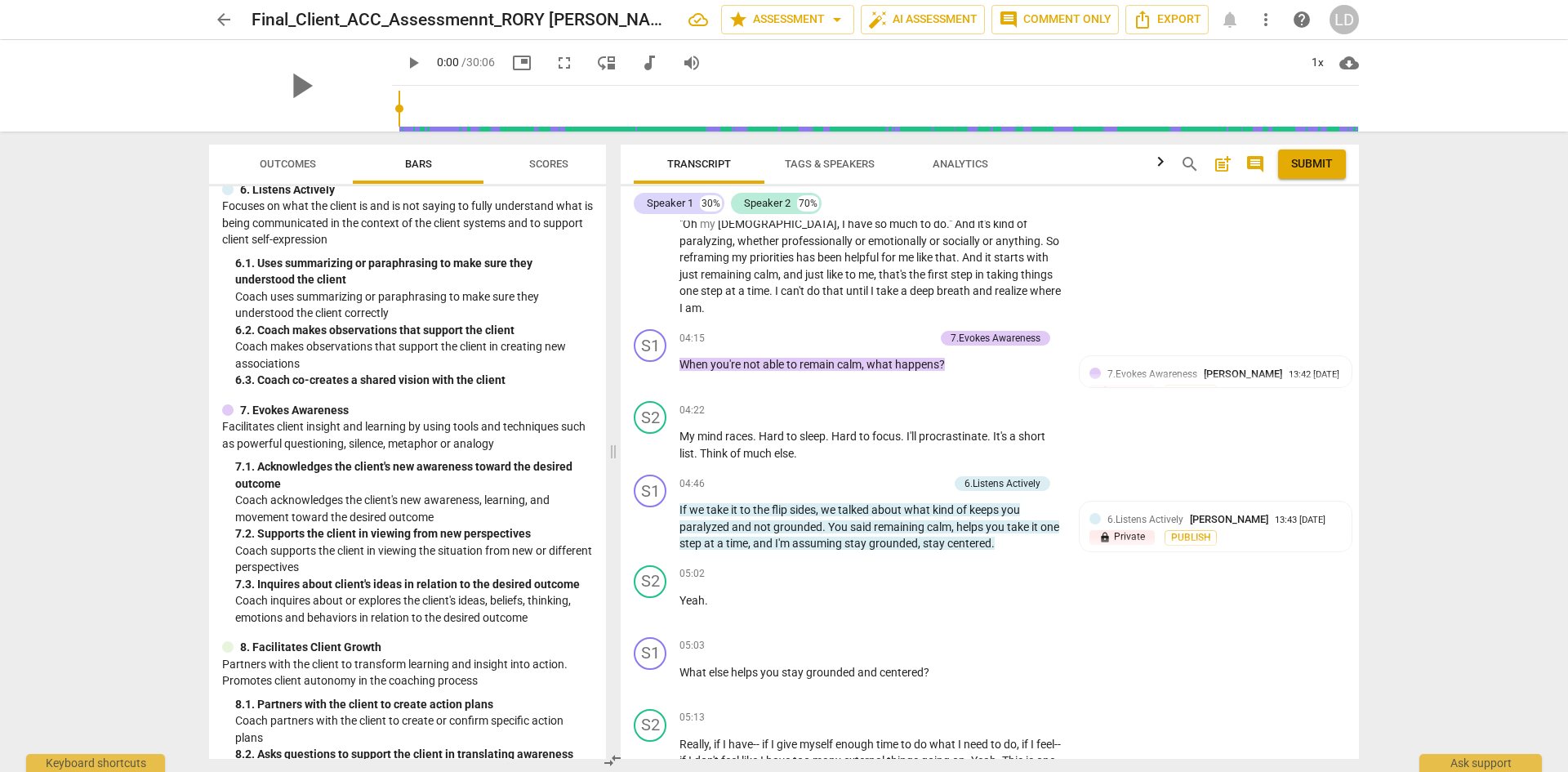
scroll to position [985, 0]
